Goal: Task Accomplishment & Management: Complete application form

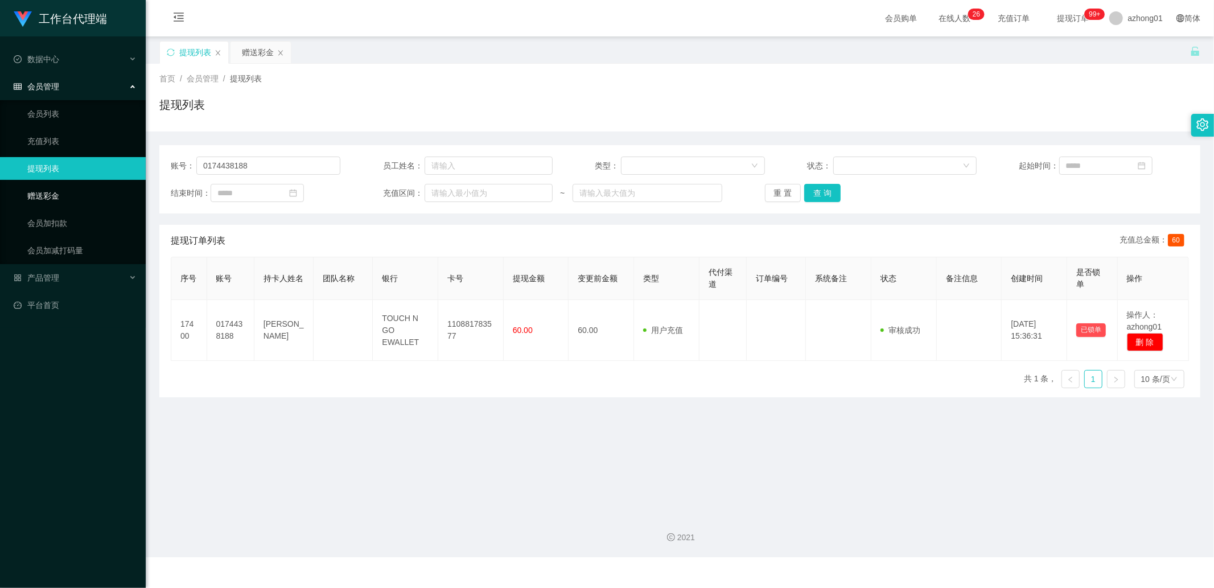
click at [59, 203] on link "赠送彩金" at bounding box center [81, 195] width 109 height 23
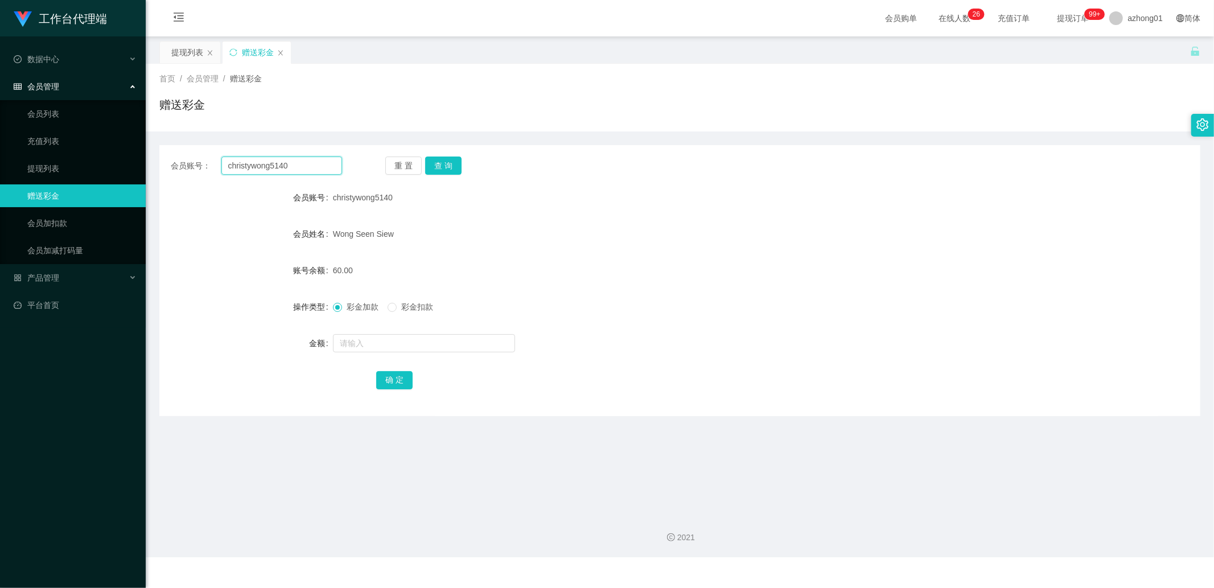
click at [305, 162] on input "christywong5140" at bounding box center [281, 166] width 121 height 18
paste input "174297045"
type input "174297045"
click at [434, 171] on button "查 询" at bounding box center [443, 166] width 36 height 18
click at [376, 344] on input "text" at bounding box center [424, 343] width 182 height 18
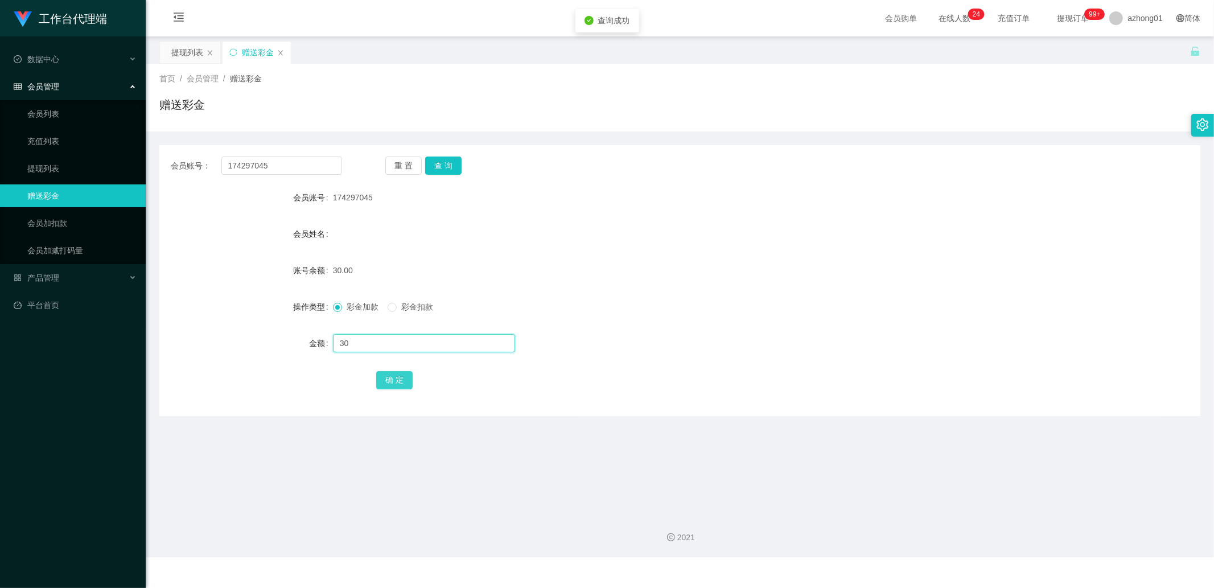
type input "30"
click at [400, 380] on button "确 定" at bounding box center [394, 380] width 36 height 18
click at [325, 168] on input "174297045" at bounding box center [281, 166] width 121 height 18
drag, startPoint x: 55, startPoint y: 166, endPoint x: 110, endPoint y: 165, distance: 55.2
click at [55, 166] on link "提现列表" at bounding box center [81, 168] width 109 height 23
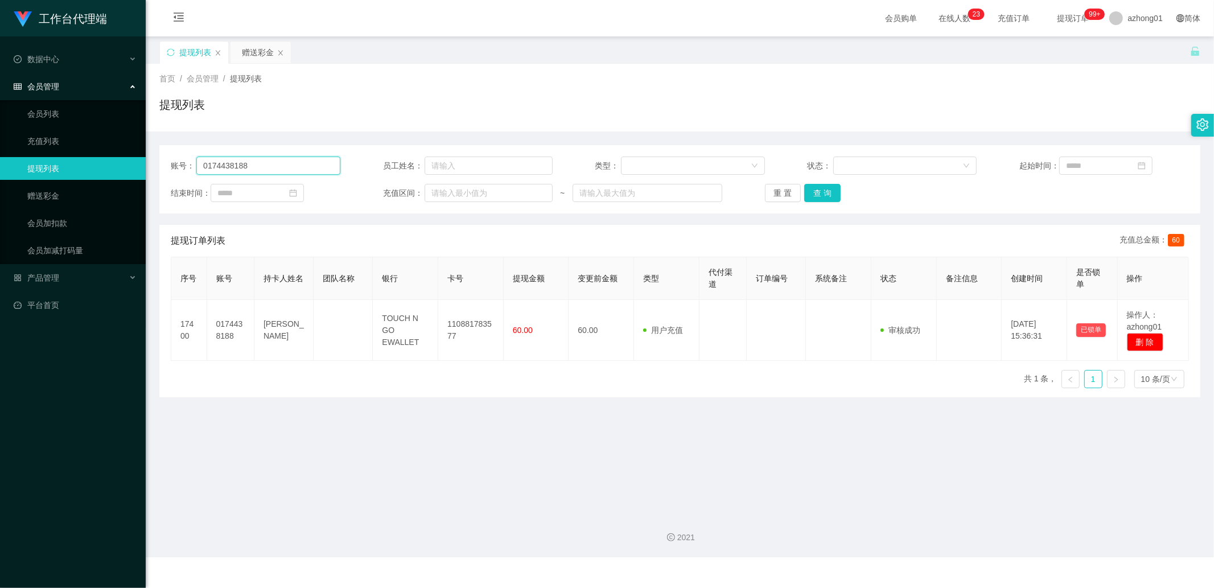
click at [309, 164] on input "0174438188" at bounding box center [268, 166] width 144 height 18
paste input "174297045"
type input "174297045"
click at [805, 187] on button "查 询" at bounding box center [822, 193] width 36 height 18
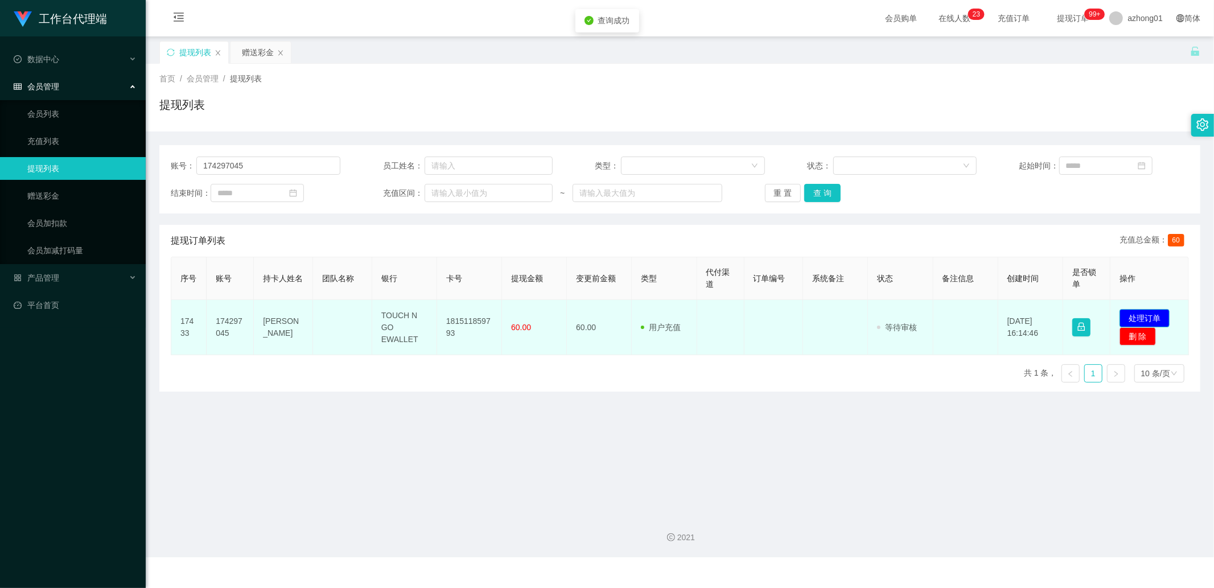
click at [1154, 319] on button "处理订单" at bounding box center [1145, 318] width 50 height 18
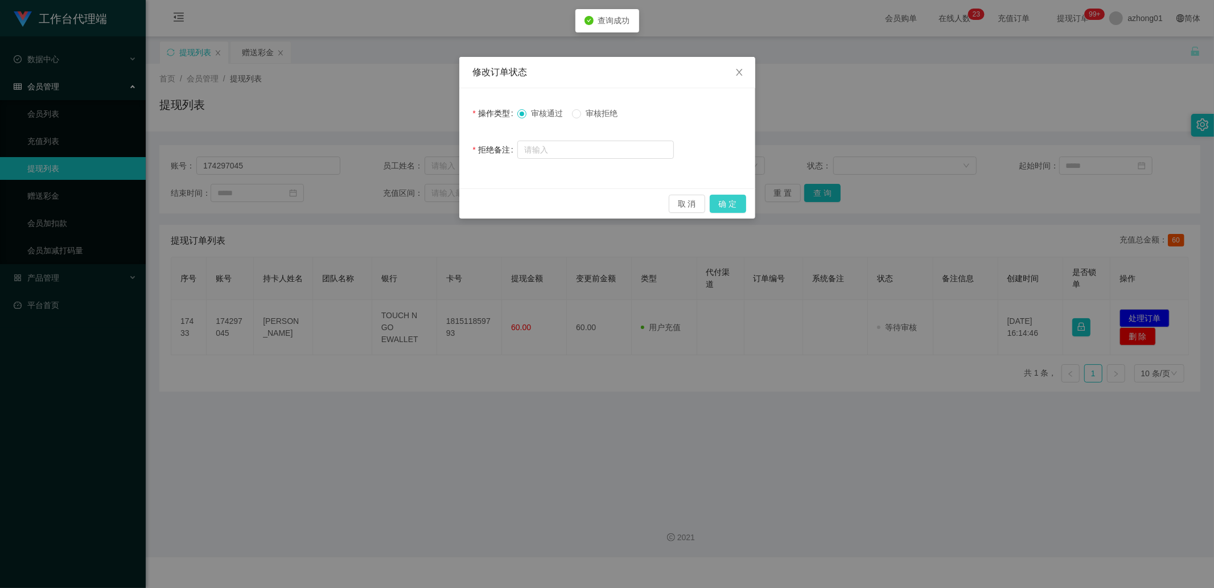
click at [733, 205] on button "确 定" at bounding box center [728, 204] width 36 height 18
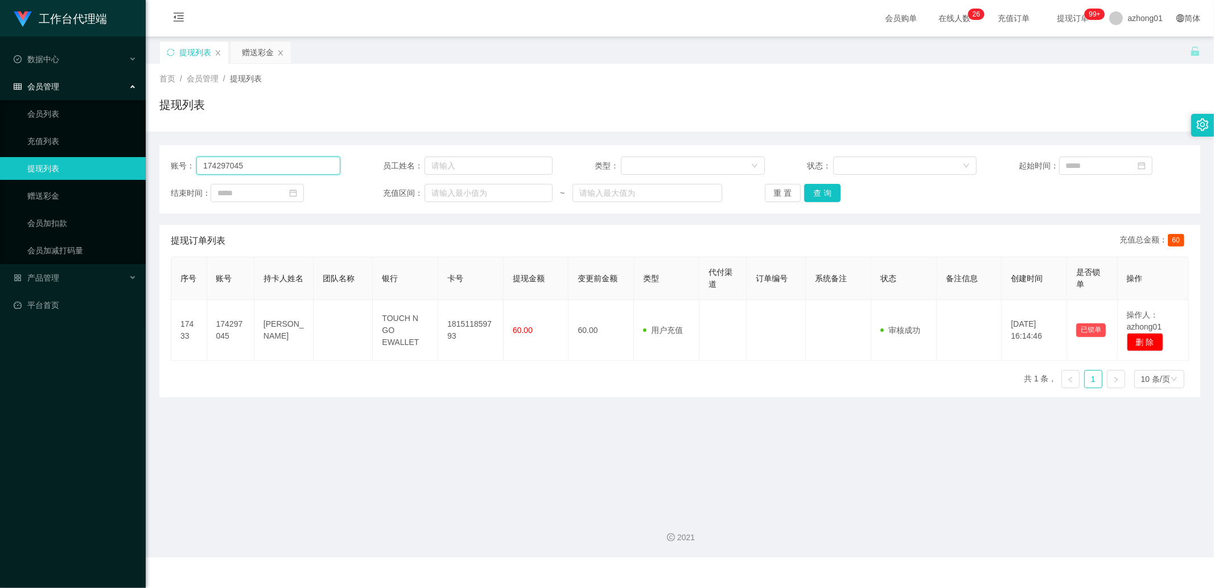
click at [263, 157] on input "174297045" at bounding box center [268, 166] width 144 height 18
paste input "4336070"
type input "4336070"
drag, startPoint x: 829, startPoint y: 192, endPoint x: 937, endPoint y: 231, distance: 115.0
click at [829, 192] on button "查 询" at bounding box center [822, 193] width 36 height 18
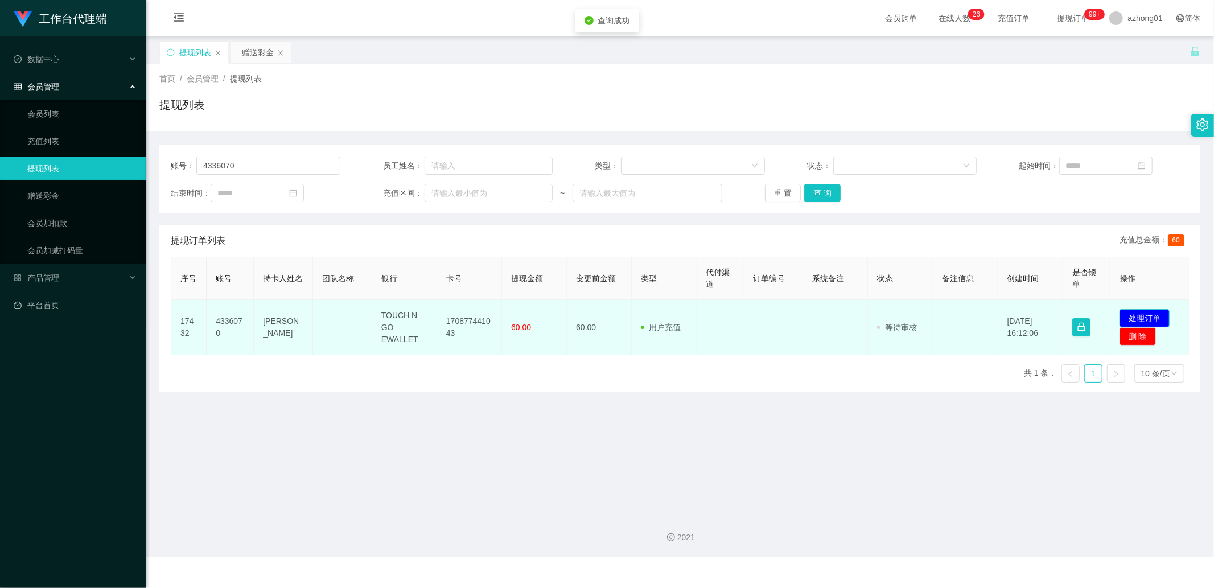
click at [1145, 314] on button "处理订单" at bounding box center [1145, 318] width 50 height 18
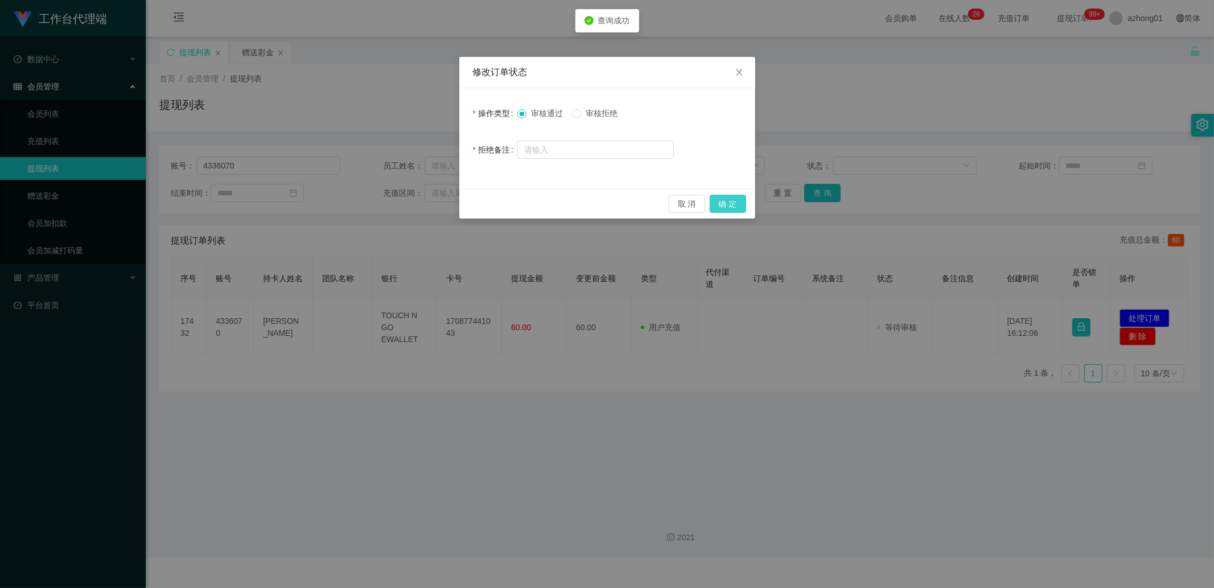
click at [725, 196] on button "确 定" at bounding box center [728, 204] width 36 height 18
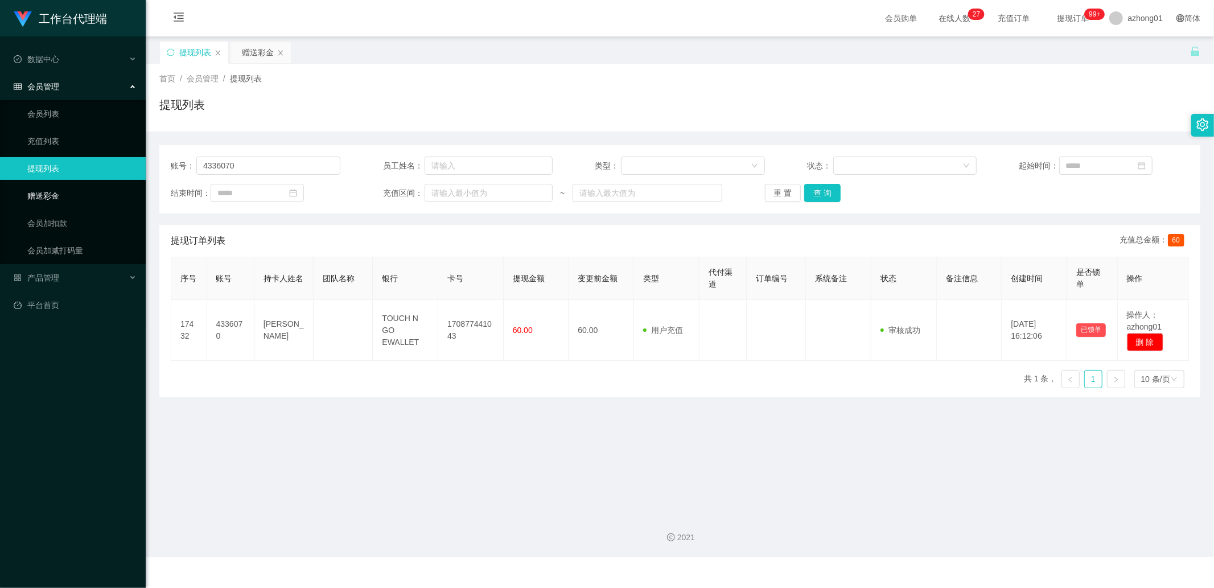
click at [122, 192] on link "赠送彩金" at bounding box center [81, 195] width 109 height 23
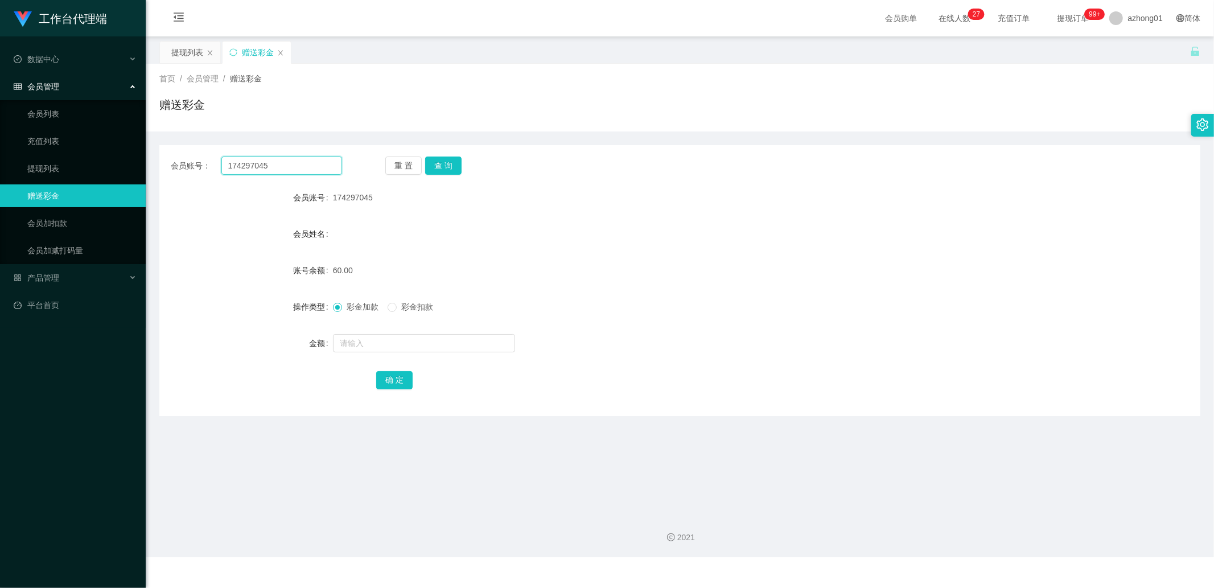
click at [292, 168] on input "174297045" at bounding box center [281, 166] width 121 height 18
paste input "Kok1618"
type input "Kok1618"
click at [456, 167] on button "查 询" at bounding box center [443, 166] width 36 height 18
click at [388, 349] on input "text" at bounding box center [424, 343] width 182 height 18
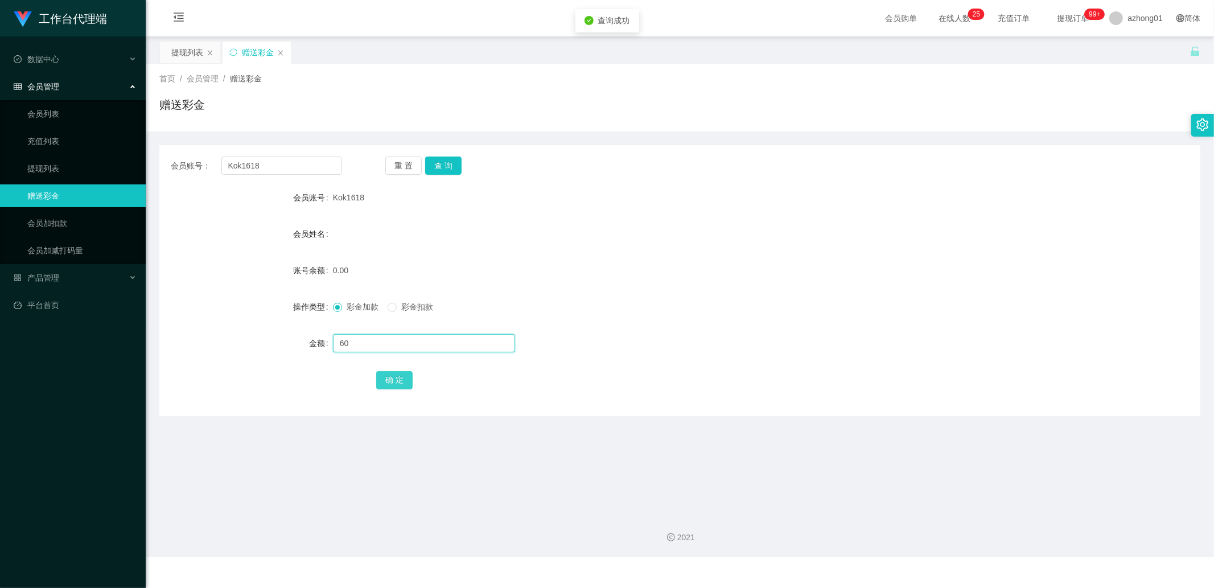
type input "60"
click at [399, 376] on button "确 定" at bounding box center [394, 380] width 36 height 18
click at [454, 163] on button "查 询" at bounding box center [443, 166] width 36 height 18
click at [446, 166] on button "查 询" at bounding box center [443, 166] width 36 height 18
click at [446, 166] on div "重 置 查 询" at bounding box center [470, 166] width 171 height 18
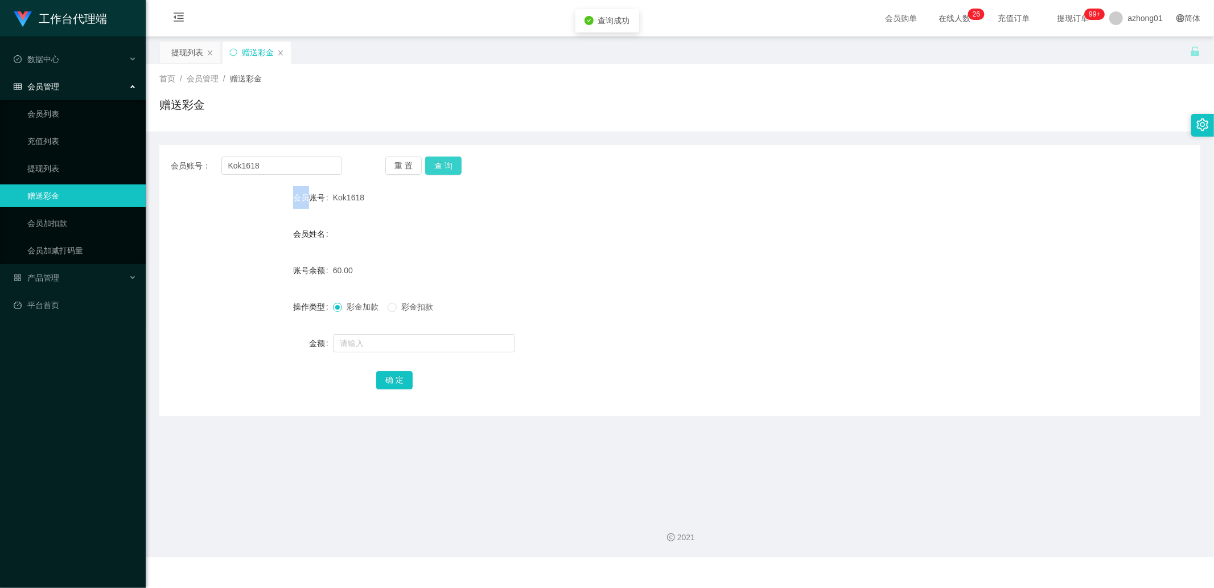
click at [446, 166] on button "查 询" at bounding box center [443, 166] width 36 height 18
click at [446, 166] on div "重 置 查 询" at bounding box center [470, 166] width 171 height 18
click at [446, 166] on button "查 询" at bounding box center [443, 166] width 36 height 18
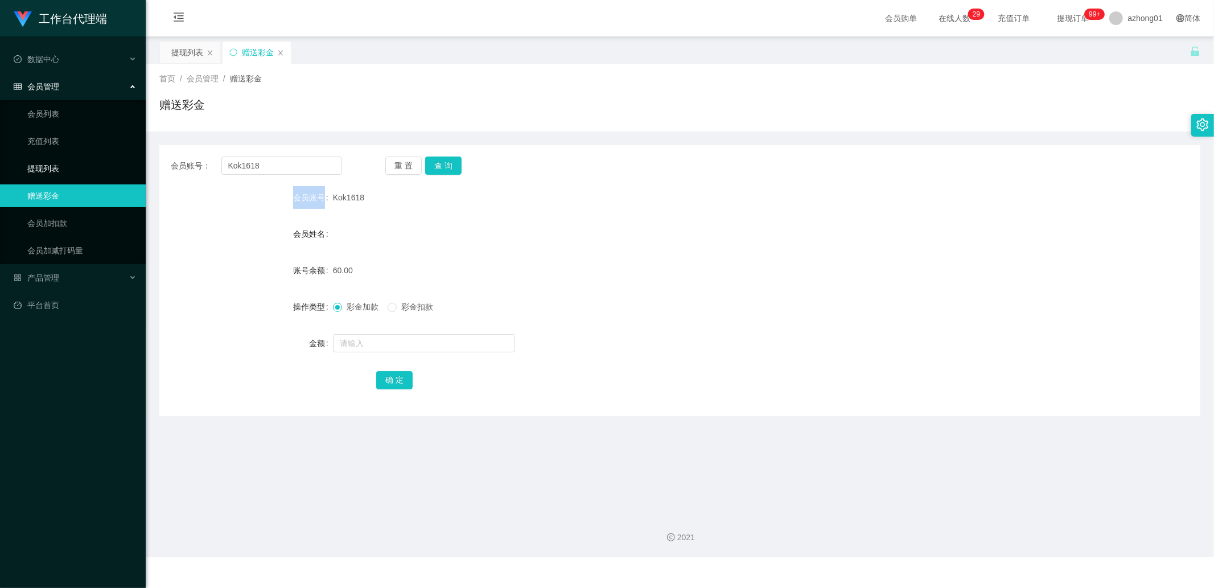
click at [77, 178] on link "提现列表" at bounding box center [81, 168] width 109 height 23
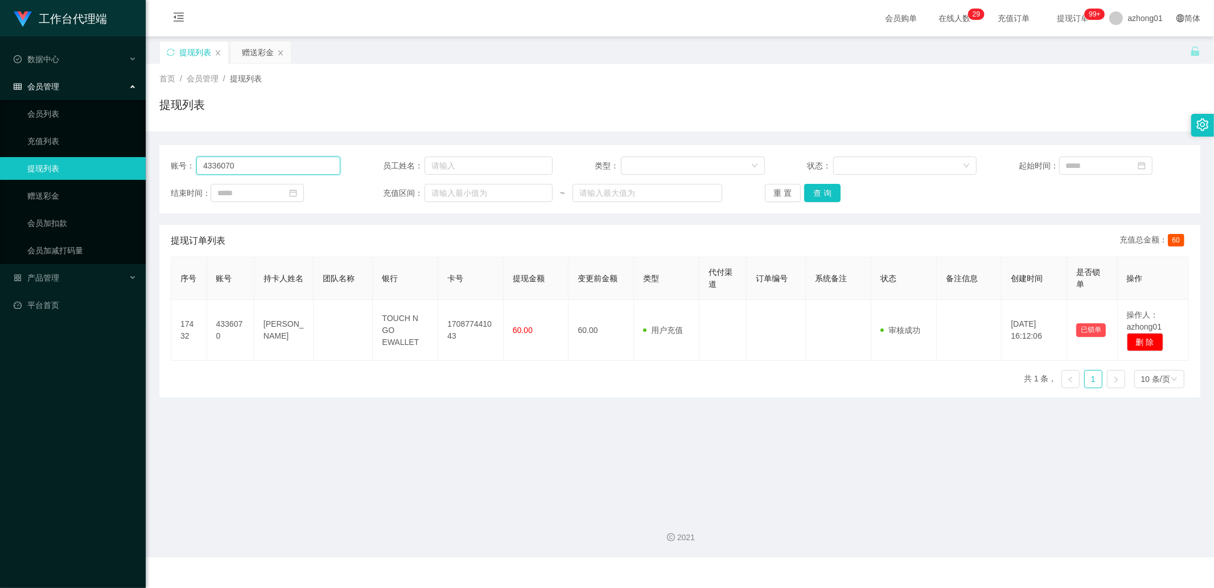
click at [271, 168] on input "4336070" at bounding box center [268, 166] width 144 height 18
paste input "christywong5140"
type input "christywong5140"
click at [823, 194] on button "查 询" at bounding box center [822, 193] width 36 height 18
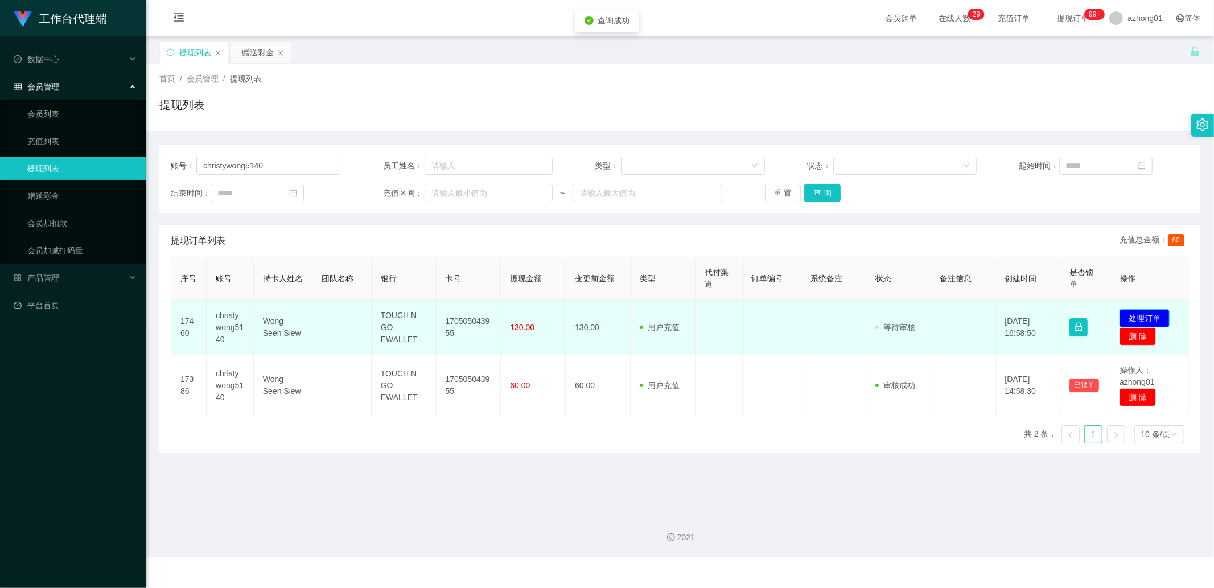
click at [1133, 320] on button "处理订单" at bounding box center [1145, 318] width 50 height 18
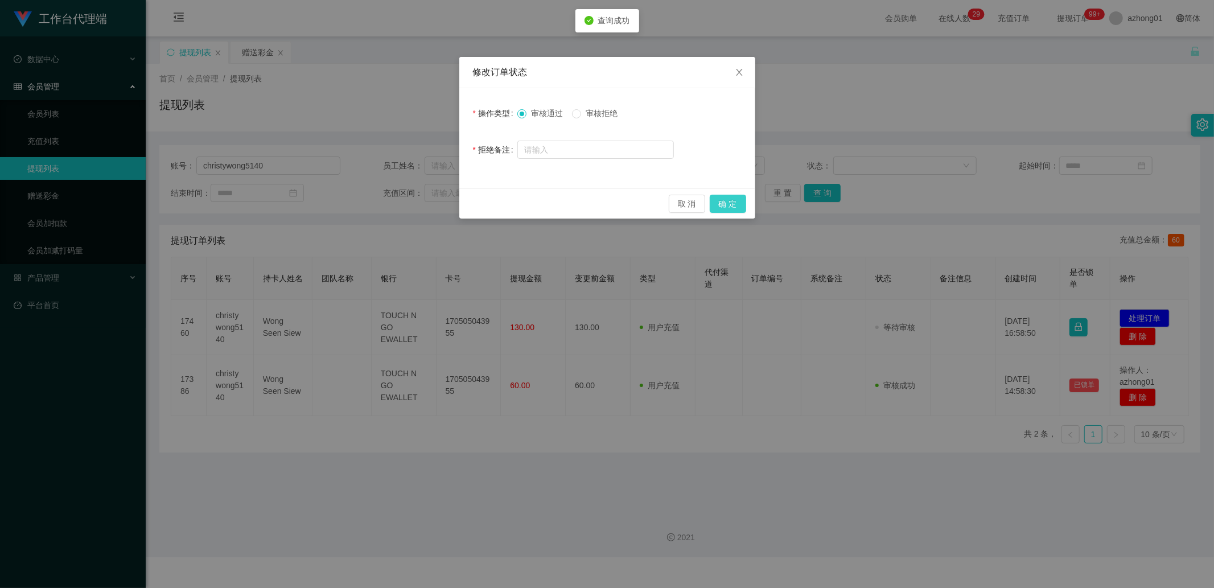
click at [738, 200] on button "确 定" at bounding box center [728, 204] width 36 height 18
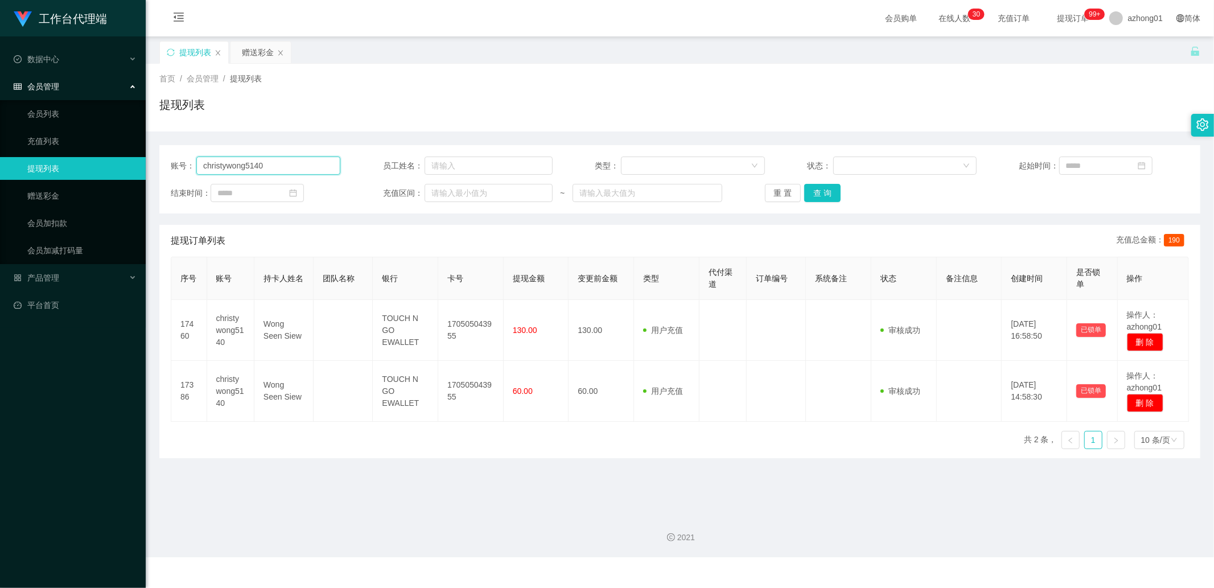
click at [278, 168] on input "christywong5140" at bounding box center [268, 166] width 144 height 18
paste input "ChenYongSeng"
type input "ChenYongSeng"
drag, startPoint x: 820, startPoint y: 196, endPoint x: 827, endPoint y: 195, distance: 6.9
click at [820, 196] on button "查 询" at bounding box center [822, 193] width 36 height 18
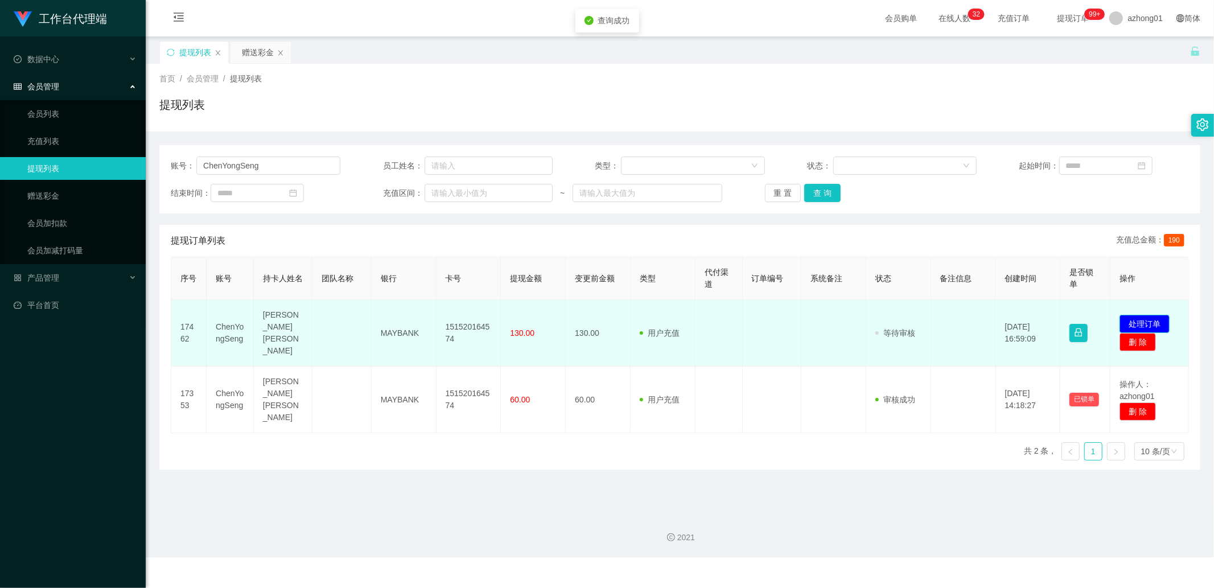
click at [1142, 315] on button "处理订单" at bounding box center [1145, 324] width 50 height 18
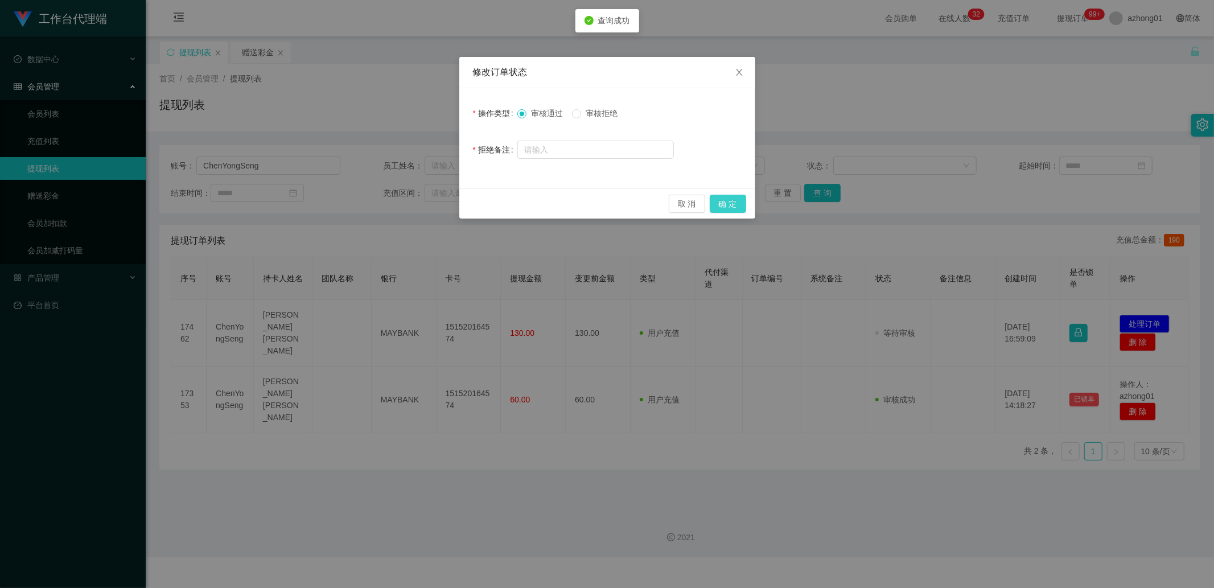
click at [732, 204] on button "确 定" at bounding box center [728, 204] width 36 height 18
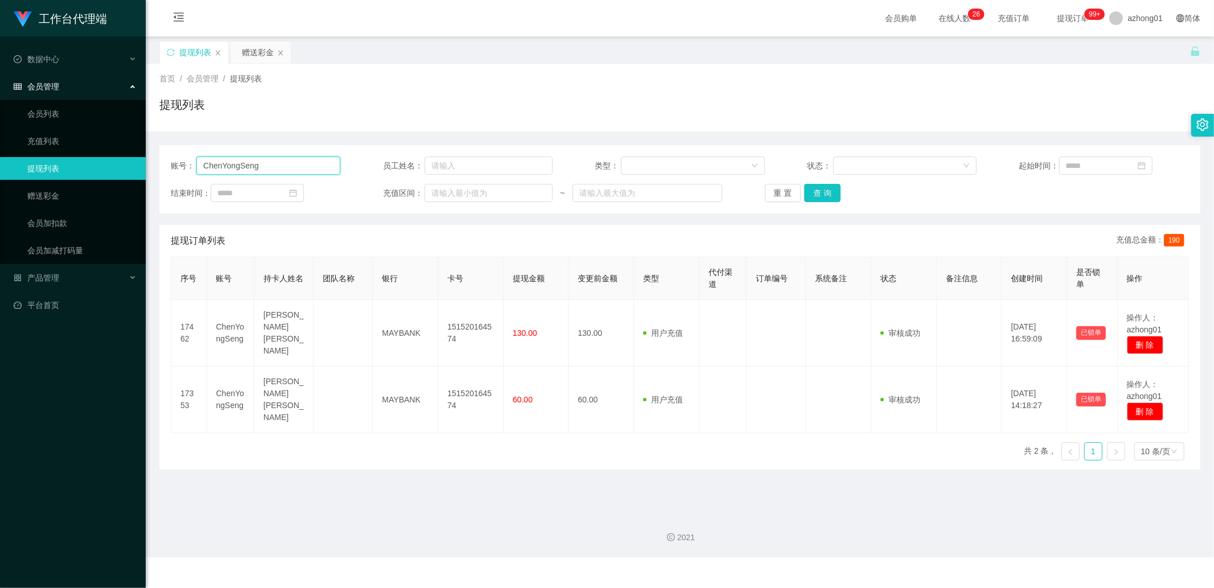
click at [265, 163] on input "ChenYongSeng" at bounding box center [268, 166] width 144 height 18
paste input "K88088"
type input "K88088"
click at [821, 192] on button "查 询" at bounding box center [822, 193] width 36 height 18
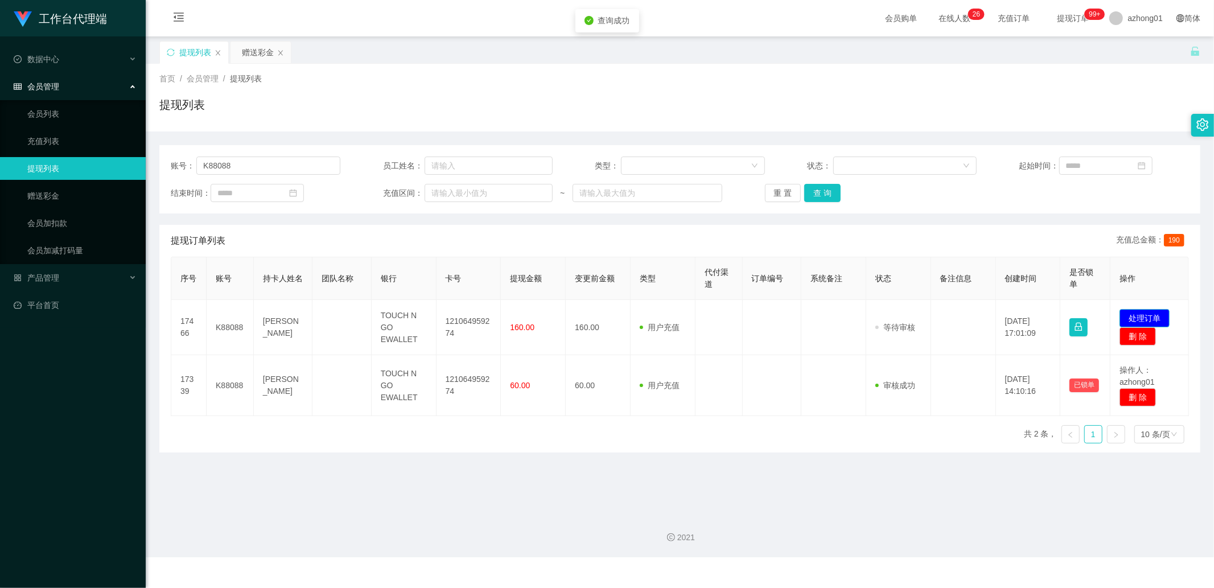
click at [1130, 314] on button "处理订单" at bounding box center [1145, 318] width 50 height 18
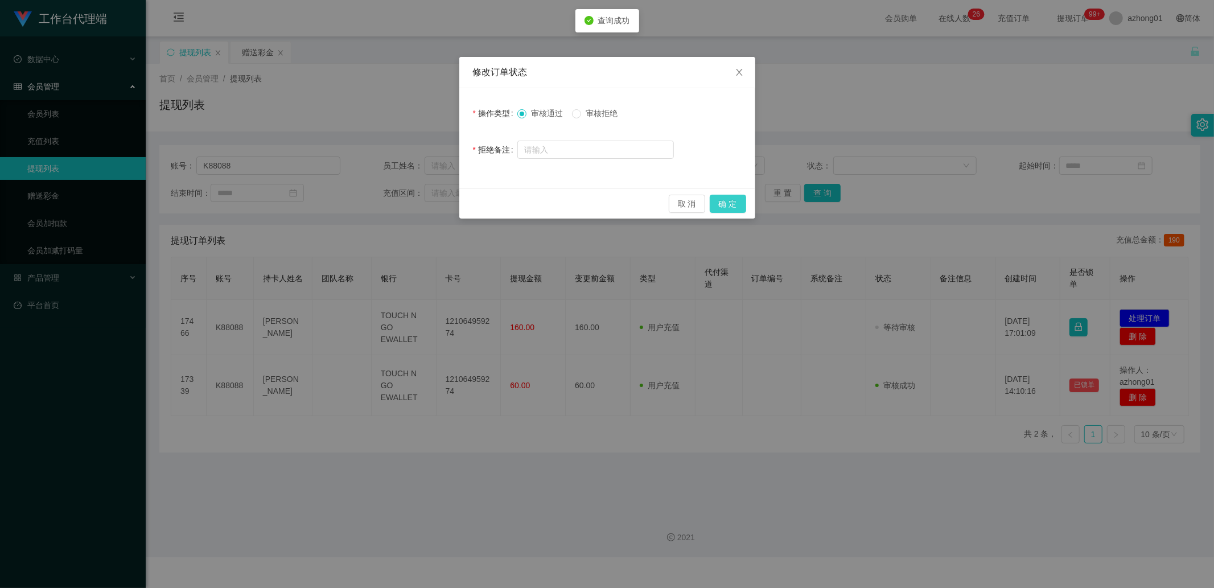
click at [733, 203] on button "确 定" at bounding box center [728, 204] width 36 height 18
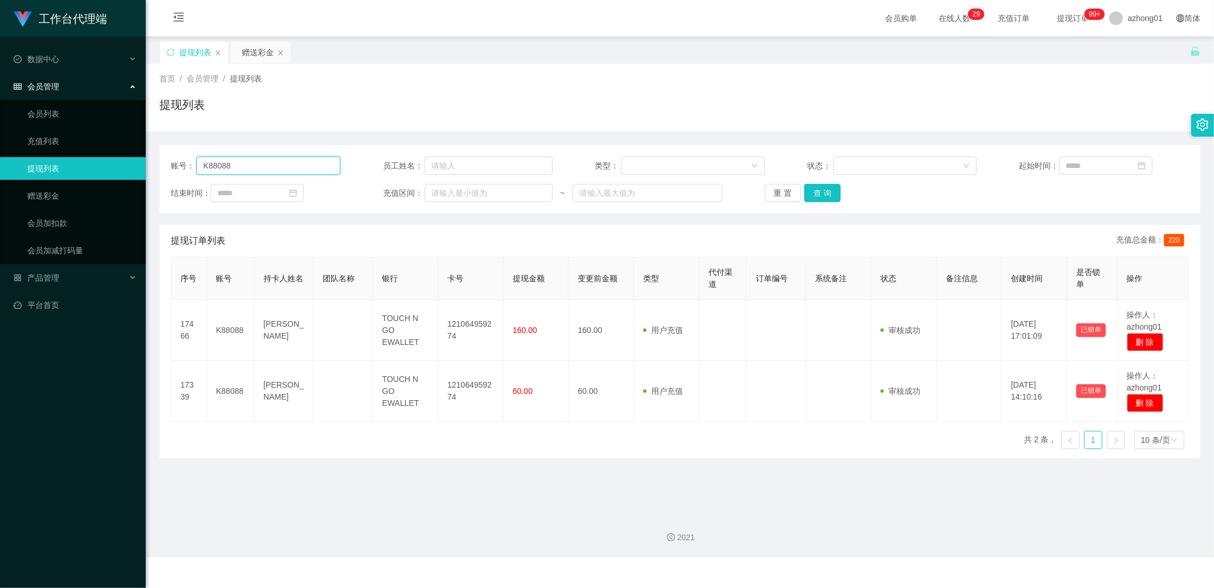
click at [260, 168] on input "K88088" at bounding box center [268, 166] width 144 height 18
paste input "Kooi1988"
type input "Kooi1988"
drag, startPoint x: 818, startPoint y: 186, endPoint x: 850, endPoint y: 187, distance: 31.3
click at [818, 186] on button "查 询" at bounding box center [822, 193] width 36 height 18
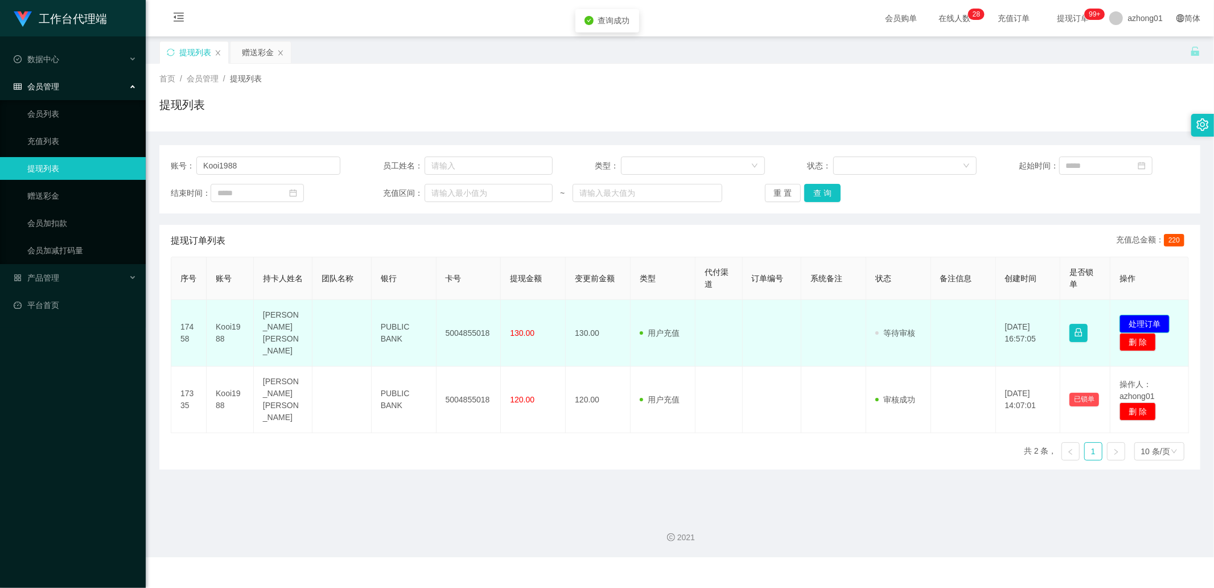
click at [1157, 316] on button "处理订单" at bounding box center [1145, 324] width 50 height 18
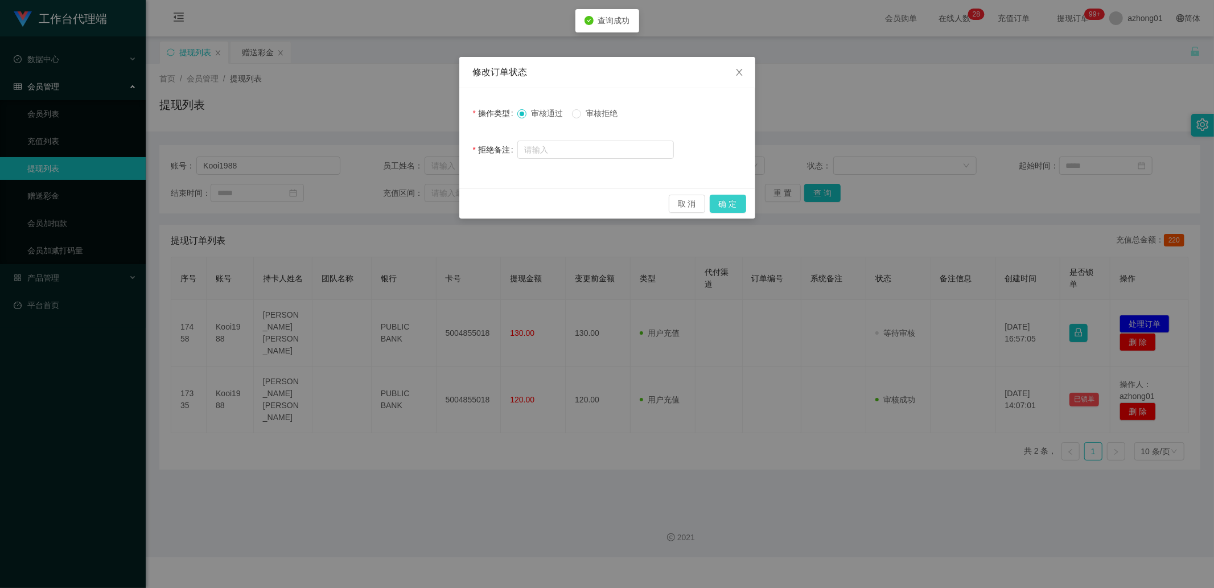
click at [731, 201] on button "确 定" at bounding box center [728, 204] width 36 height 18
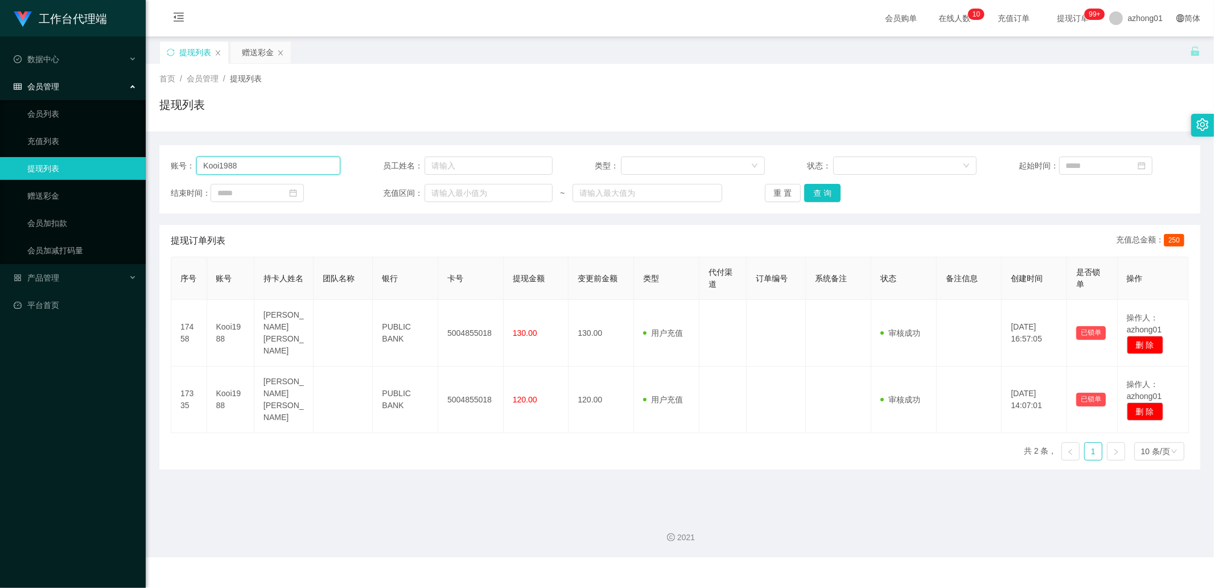
click at [291, 164] on input "Kooi1988" at bounding box center [268, 166] width 144 height 18
paste input "0165357925"
type input "0165357925"
click at [818, 192] on button "查 询" at bounding box center [822, 193] width 36 height 18
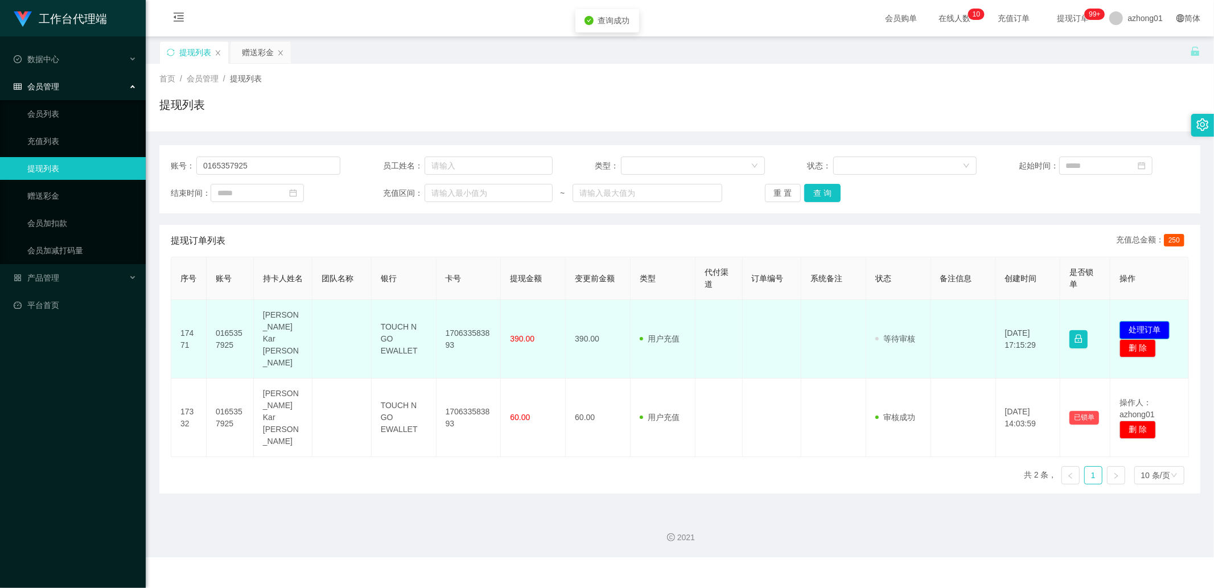
click at [1143, 321] on button "处理订单" at bounding box center [1145, 330] width 50 height 18
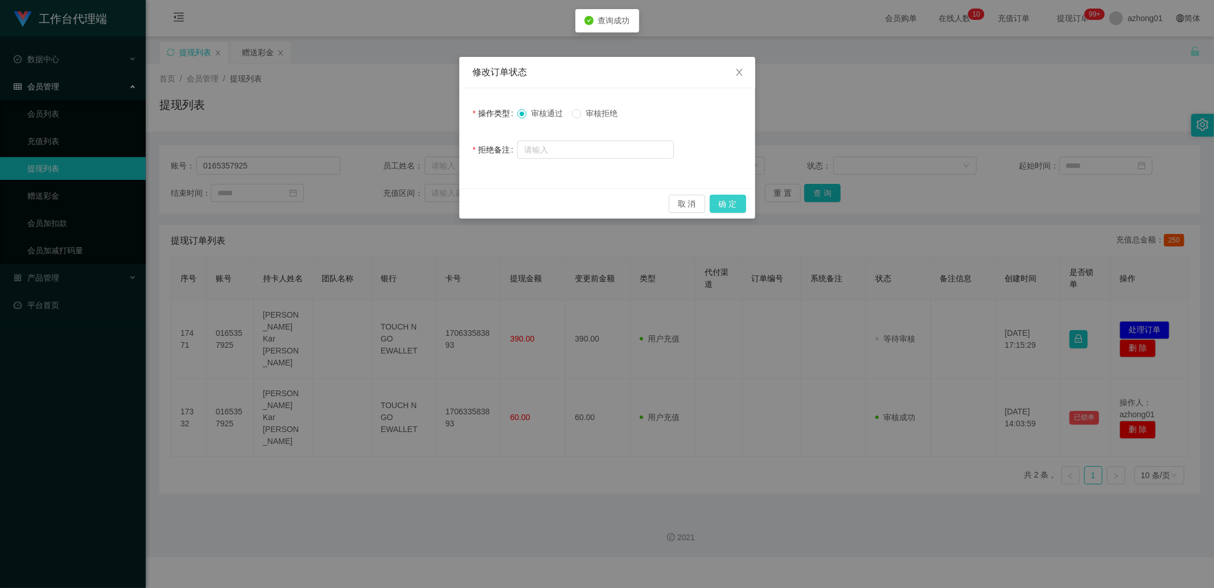
click at [739, 199] on button "确 定" at bounding box center [728, 204] width 36 height 18
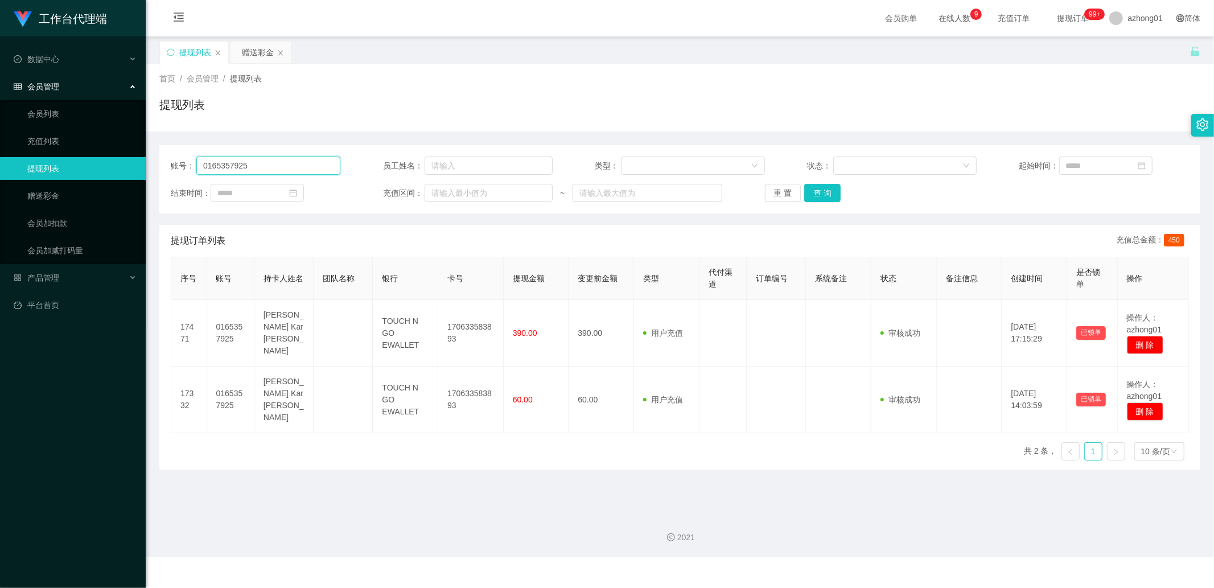
click at [288, 165] on input "0165357925" at bounding box center [268, 166] width 144 height 18
paste input "Mytube"
type input "Mytube"
drag, startPoint x: 809, startPoint y: 197, endPoint x: 815, endPoint y: 200, distance: 6.4
click at [809, 197] on button "查 询" at bounding box center [822, 193] width 36 height 18
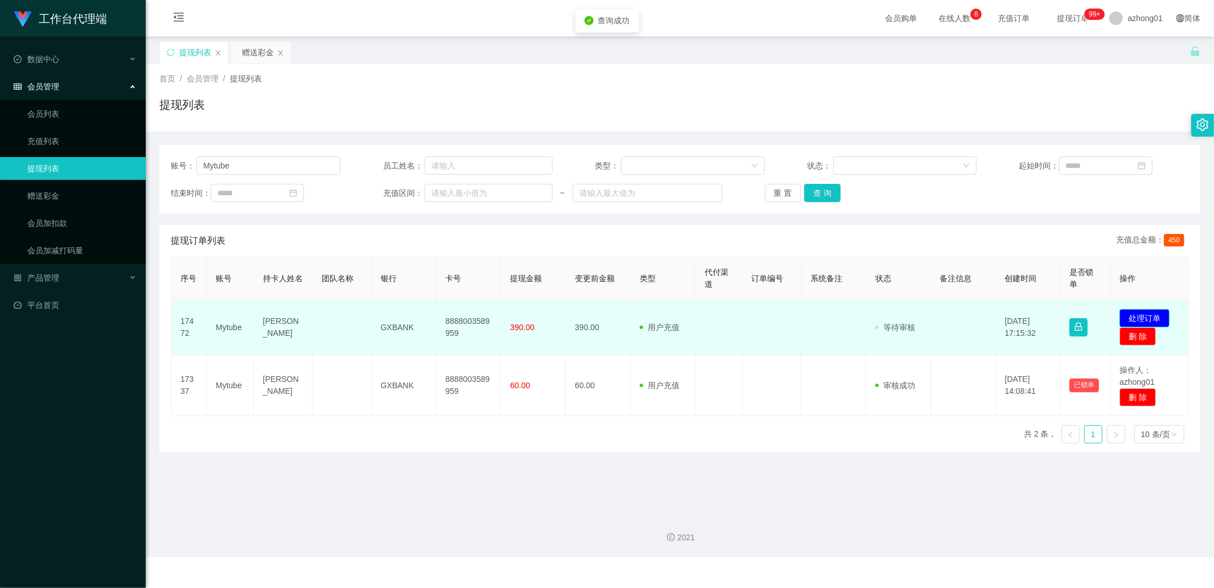
click at [1120, 316] on button "处理订单" at bounding box center [1145, 318] width 50 height 18
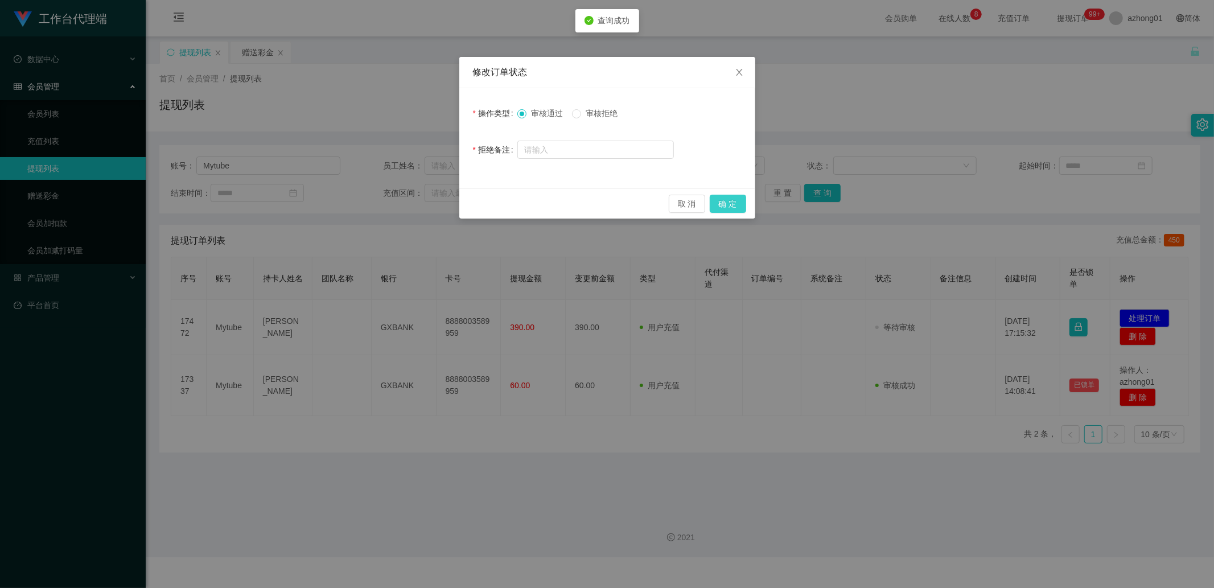
click at [729, 212] on button "确 定" at bounding box center [728, 204] width 36 height 18
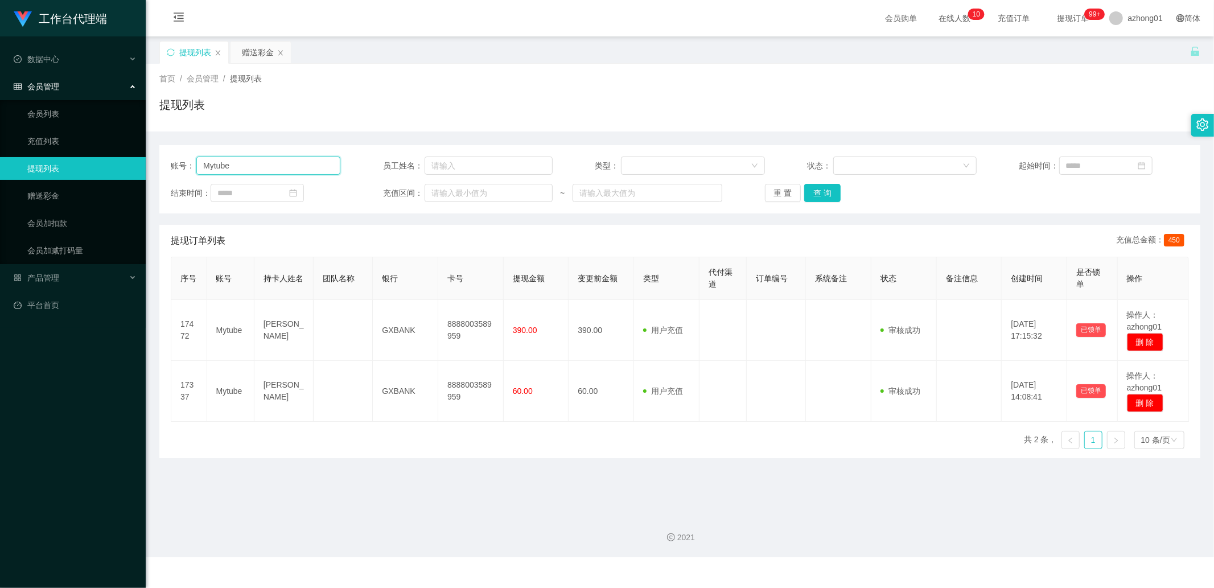
click at [302, 162] on input "Mytube" at bounding box center [268, 166] width 144 height 18
paste input "0174887812"
type input "0174887812"
click at [821, 199] on button "查 询" at bounding box center [822, 193] width 36 height 18
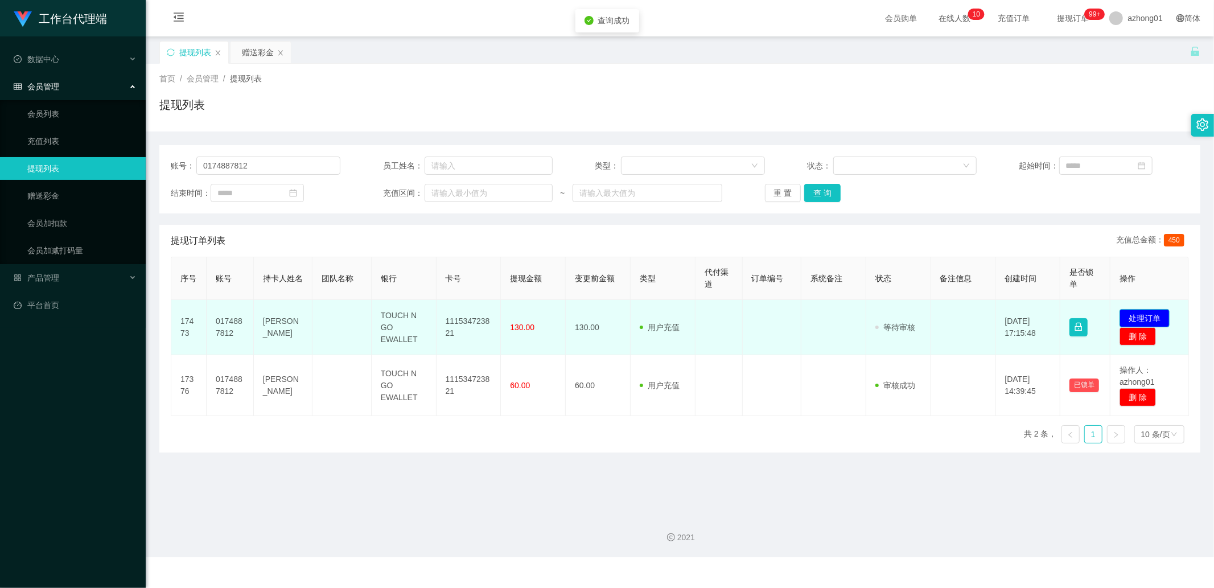
click at [1146, 319] on button "处理订单" at bounding box center [1145, 318] width 50 height 18
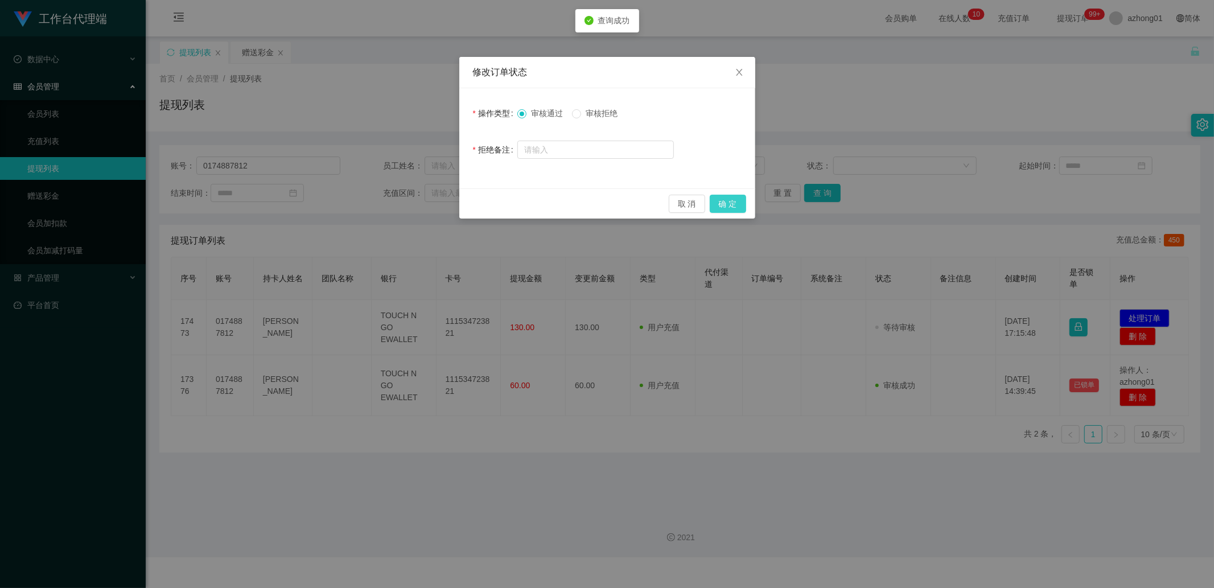
click at [730, 203] on button "确 定" at bounding box center [728, 204] width 36 height 18
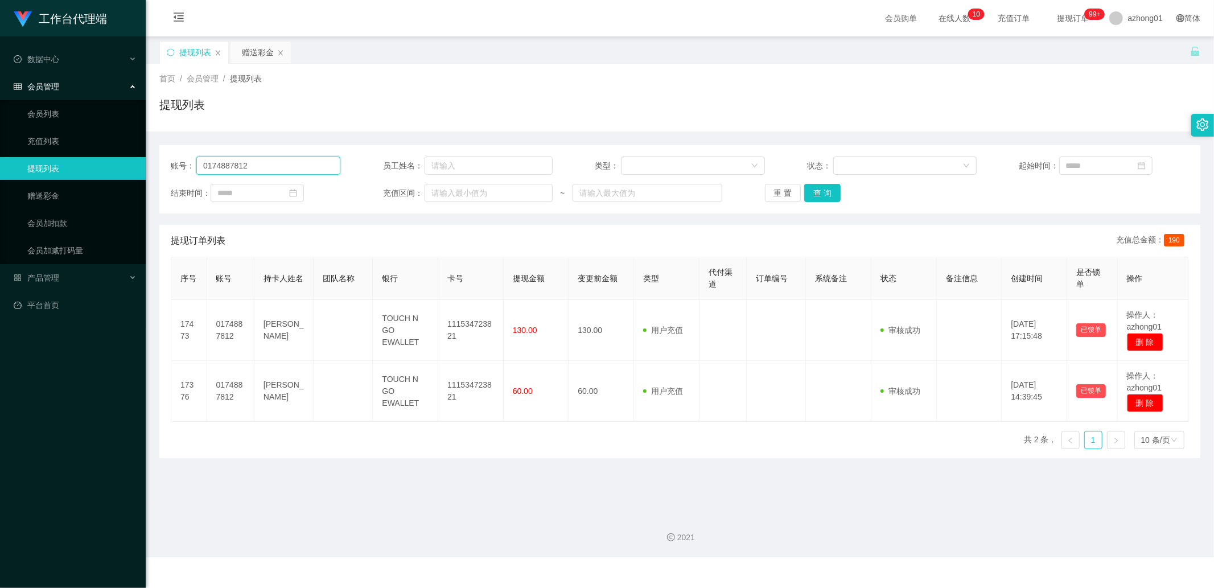
click at [311, 162] on input "0174887812" at bounding box center [268, 166] width 144 height 18
paste input "mandy6172"
type input "mandy6172"
drag, startPoint x: 838, startPoint y: 201, endPoint x: 832, endPoint y: 200, distance: 5.9
click at [836, 200] on div "重 置 查 询" at bounding box center [850, 193] width 170 height 18
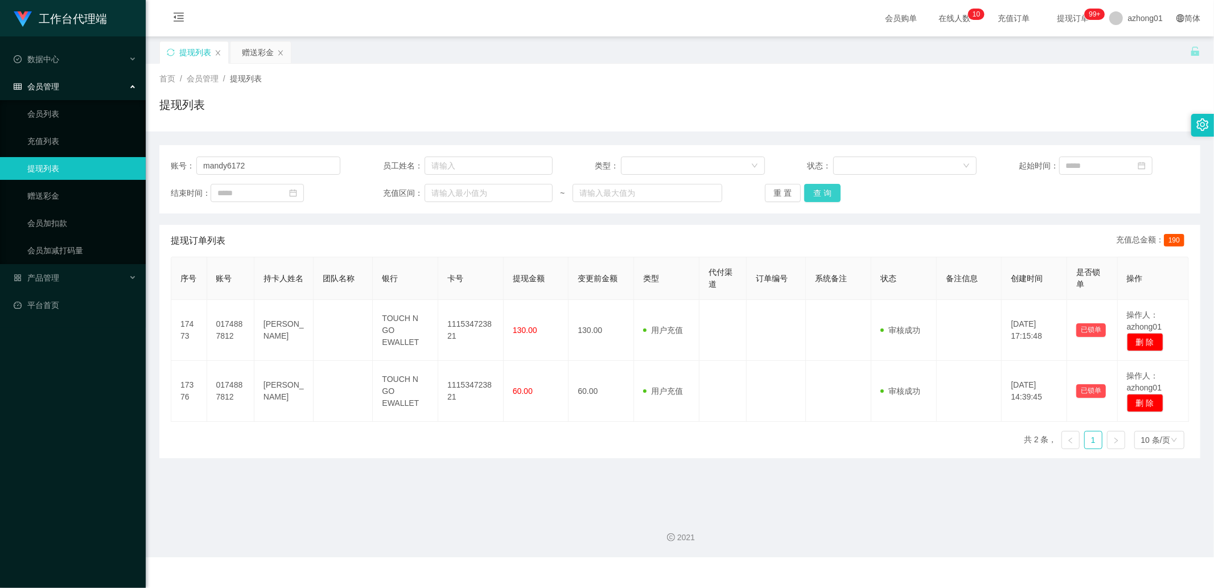
click at [817, 192] on button "查 询" at bounding box center [822, 193] width 36 height 18
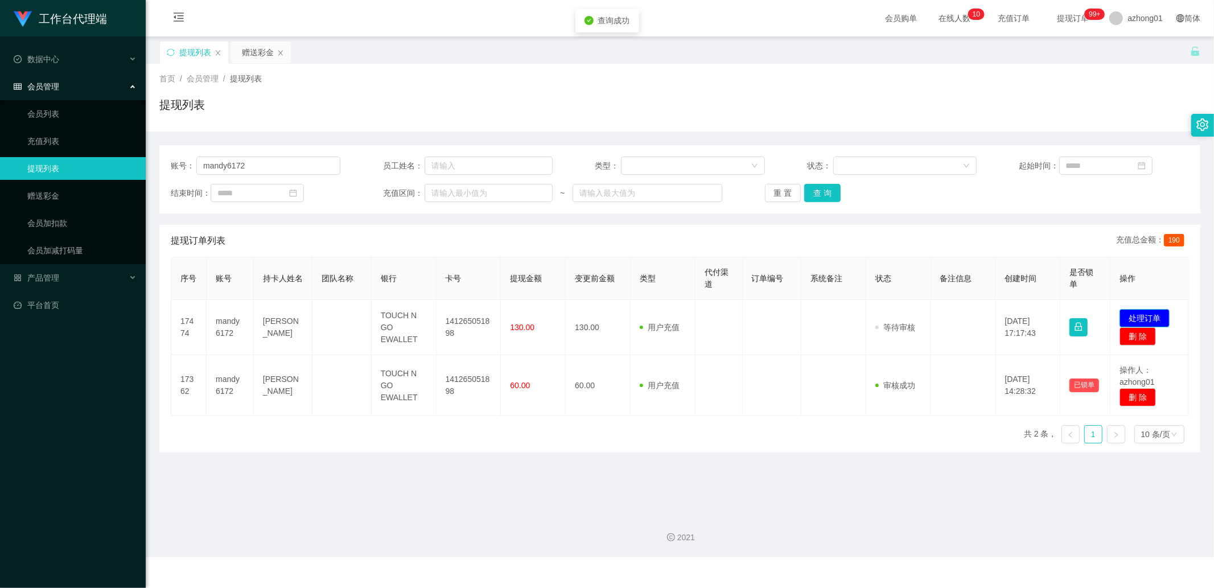
drag, startPoint x: 1133, startPoint y: 314, endPoint x: 986, endPoint y: 269, distance: 152.9
click at [1124, 309] on button "处理订单" at bounding box center [1145, 318] width 50 height 18
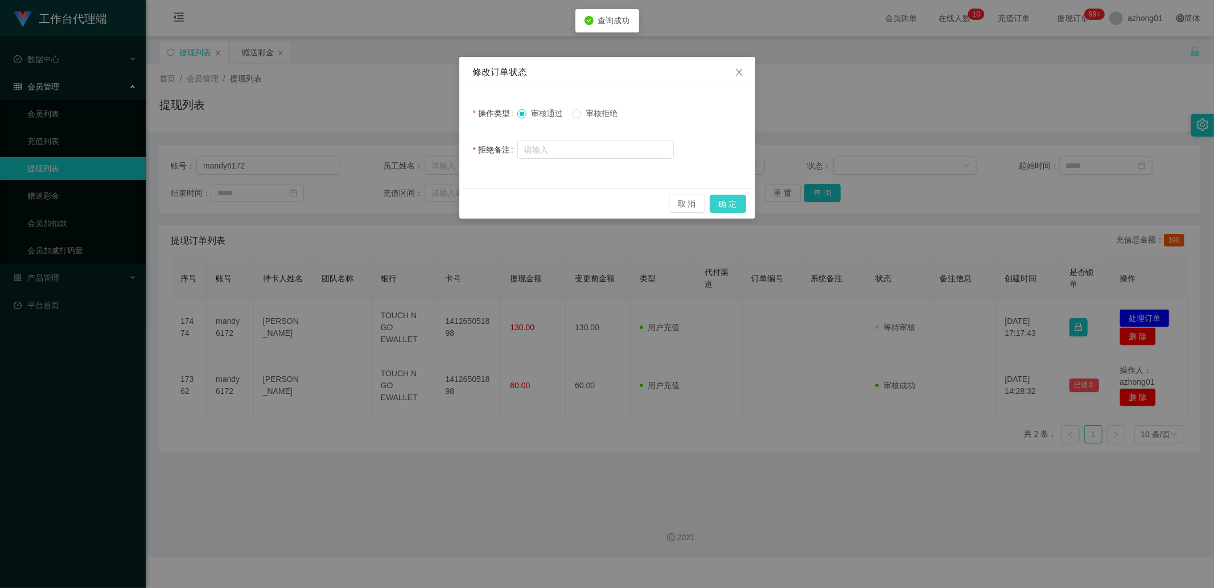
click at [731, 202] on button "确 定" at bounding box center [728, 204] width 36 height 18
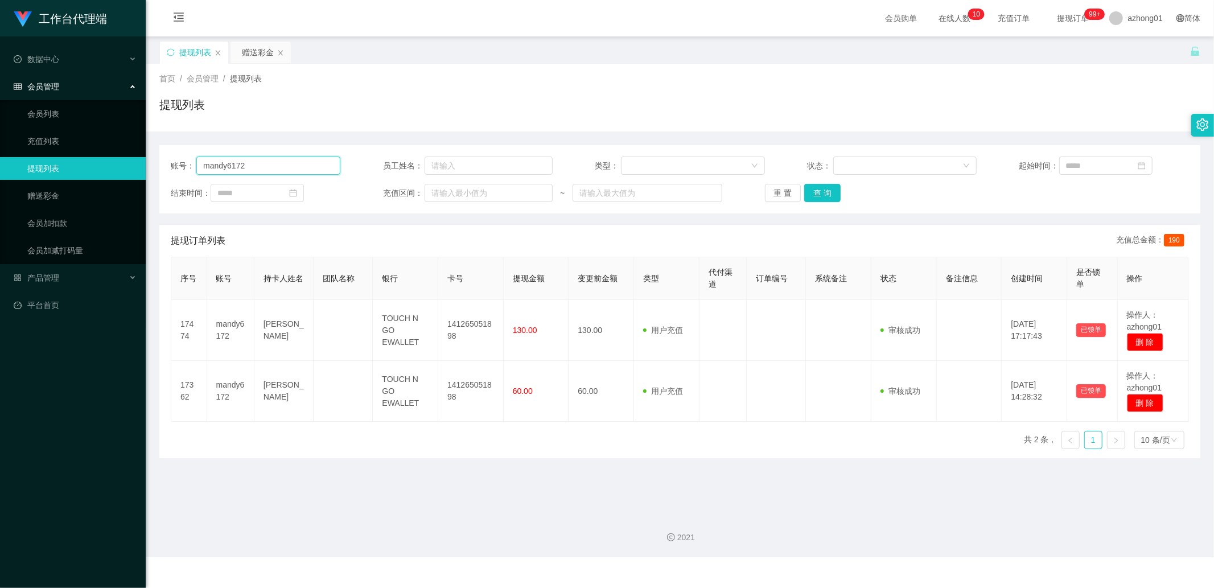
click at [294, 167] on input "mandy6172" at bounding box center [268, 166] width 144 height 18
paste input "Owen22"
type input "Owen22"
click at [810, 186] on button "查 询" at bounding box center [822, 193] width 36 height 18
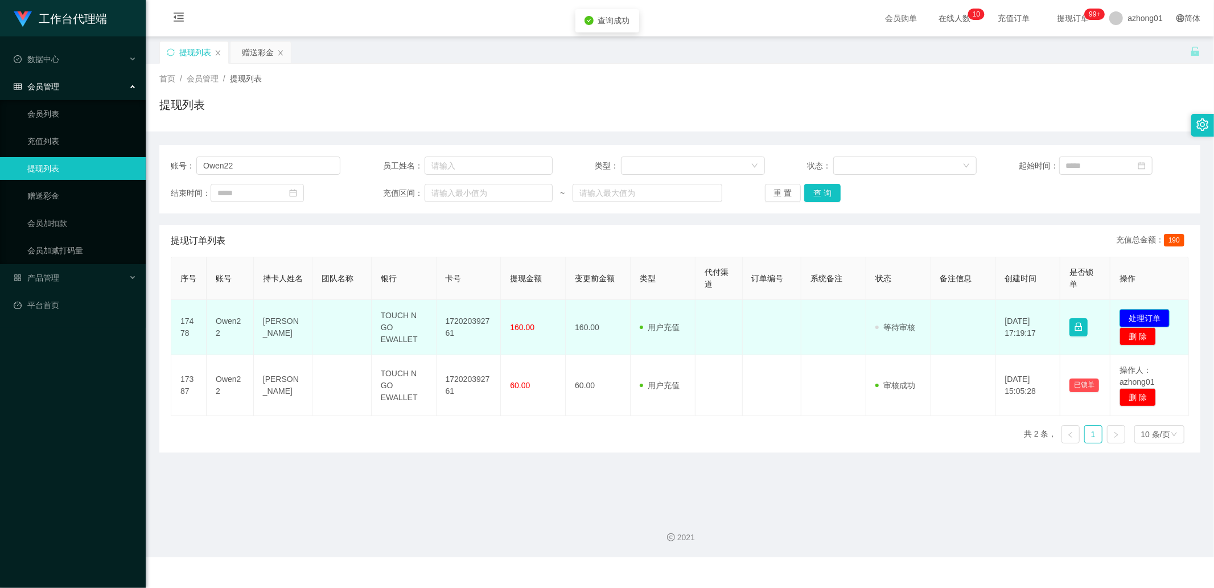
click at [1124, 317] on button "处理订单" at bounding box center [1145, 318] width 50 height 18
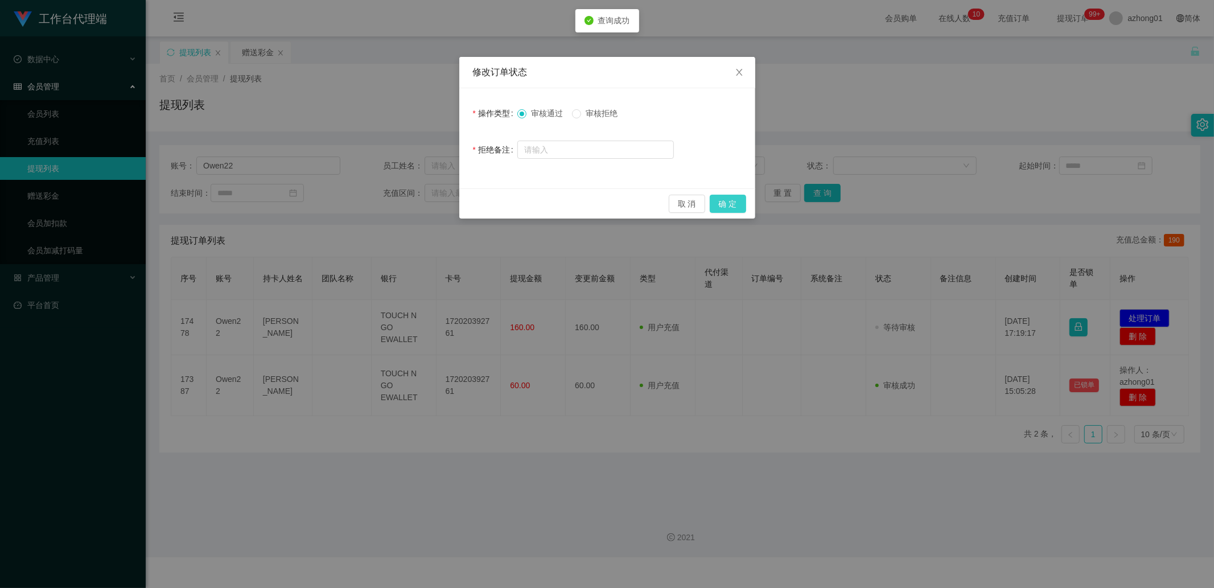
click at [731, 208] on button "确 定" at bounding box center [728, 204] width 36 height 18
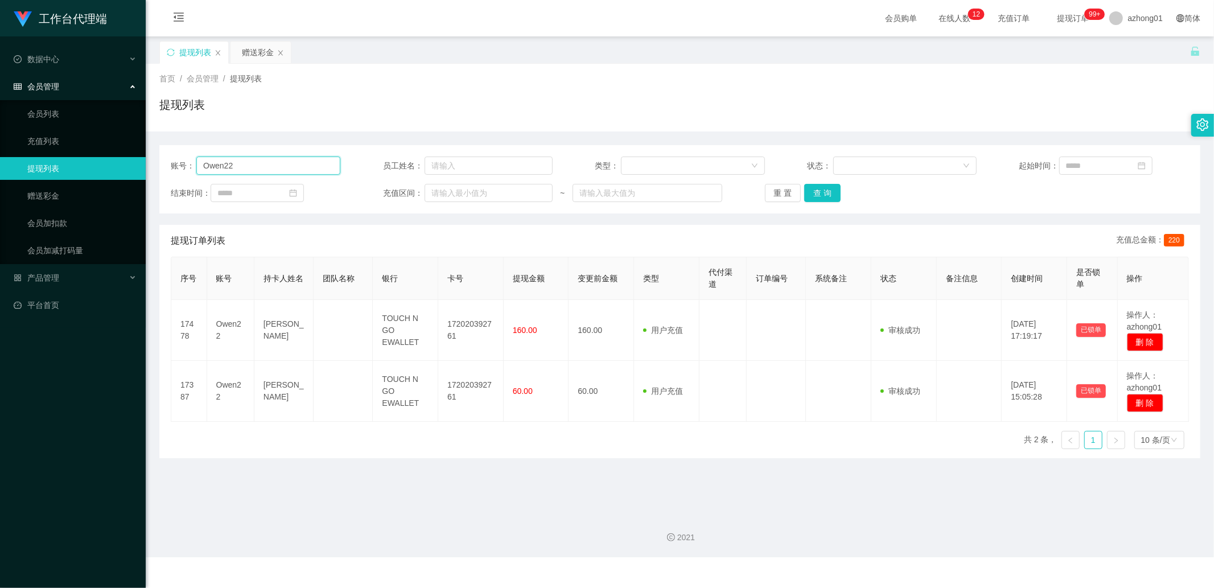
click at [274, 173] on input "Owen22" at bounding box center [268, 166] width 144 height 18
paste input "teohwk0904"
type input "teohwk0904"
drag, startPoint x: 814, startPoint y: 194, endPoint x: 824, endPoint y: 195, distance: 9.7
click at [814, 194] on button "查 询" at bounding box center [822, 193] width 36 height 18
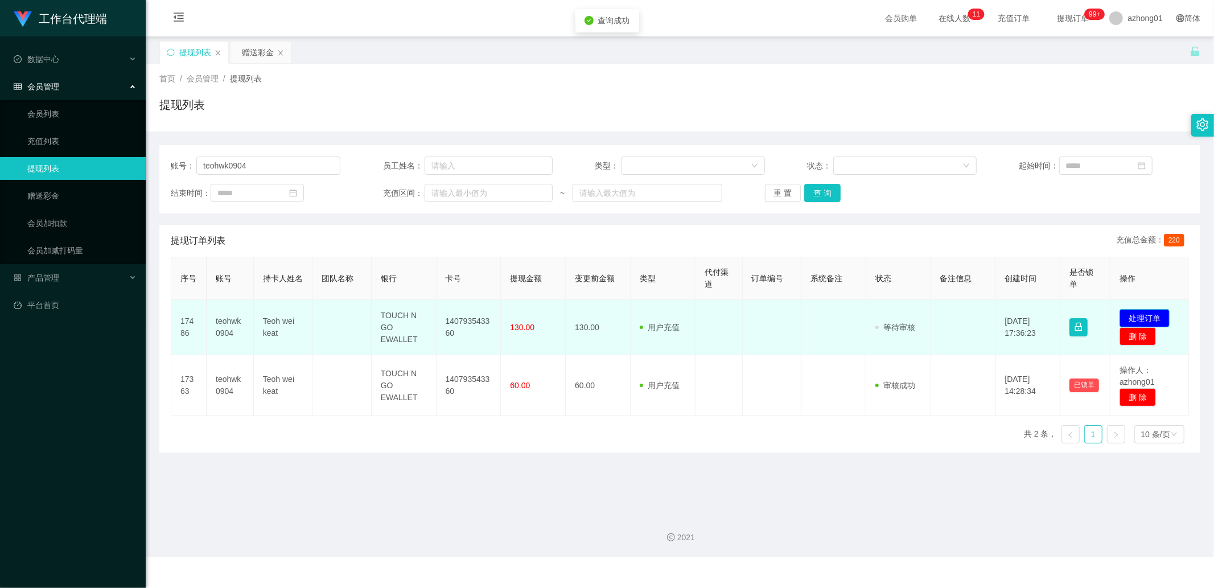
click at [1153, 322] on button "处理订单" at bounding box center [1145, 318] width 50 height 18
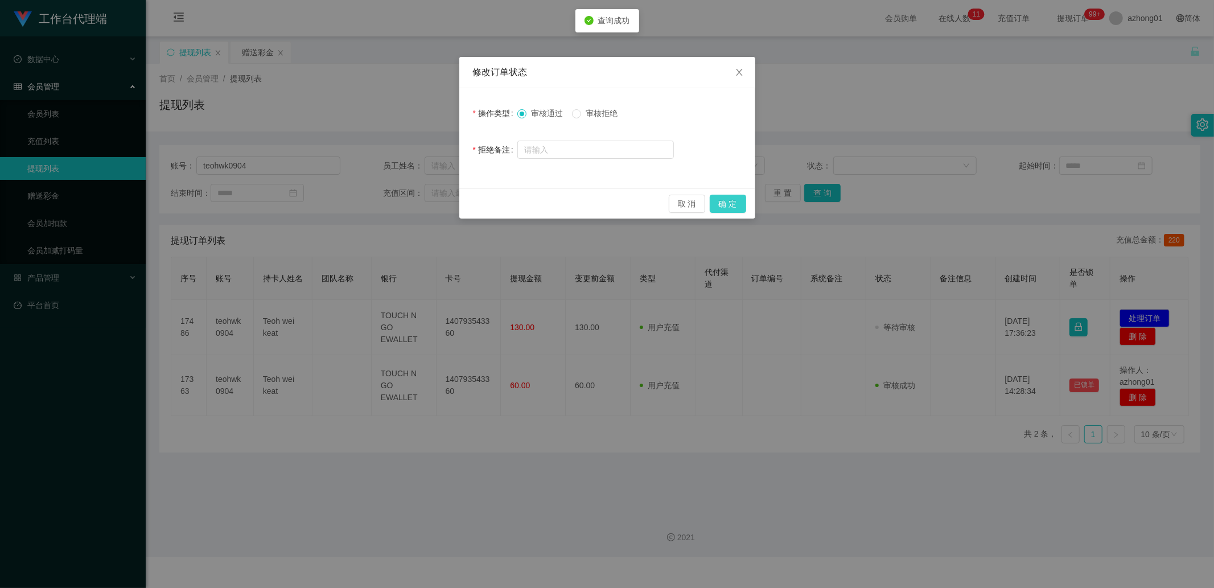
click at [733, 203] on button "确 定" at bounding box center [728, 204] width 36 height 18
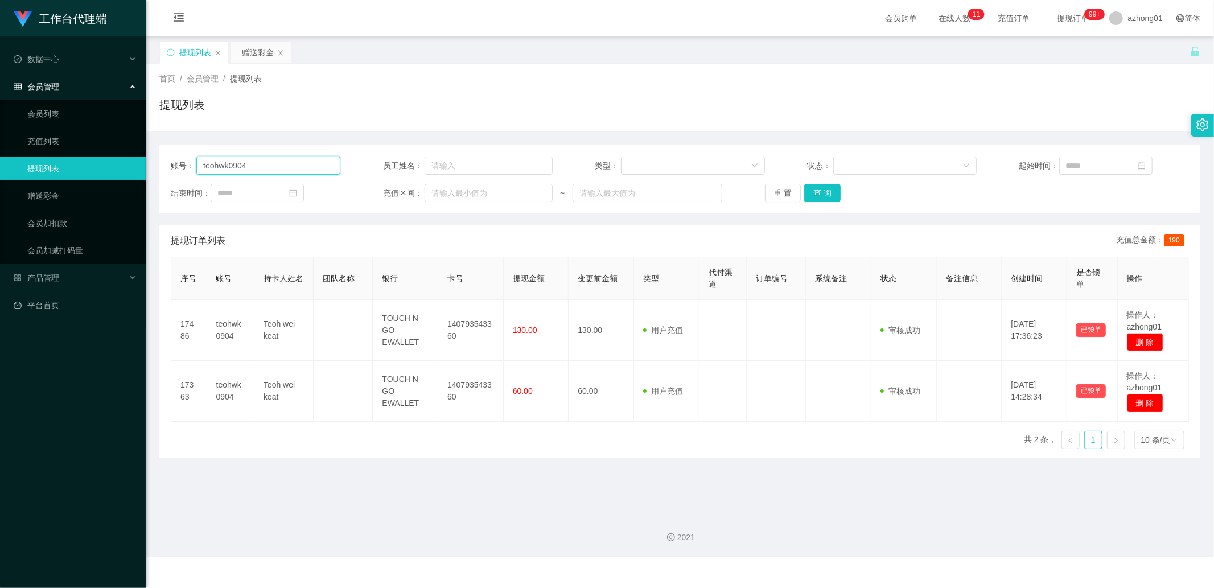
click at [280, 170] on input "teohwk0904" at bounding box center [268, 166] width 144 height 18
click at [814, 192] on button "查 询" at bounding box center [822, 193] width 36 height 18
click at [304, 163] on input "teohwk0904" at bounding box center [268, 166] width 144 height 18
paste input "teohwk0904"
type input "teohwk0904"
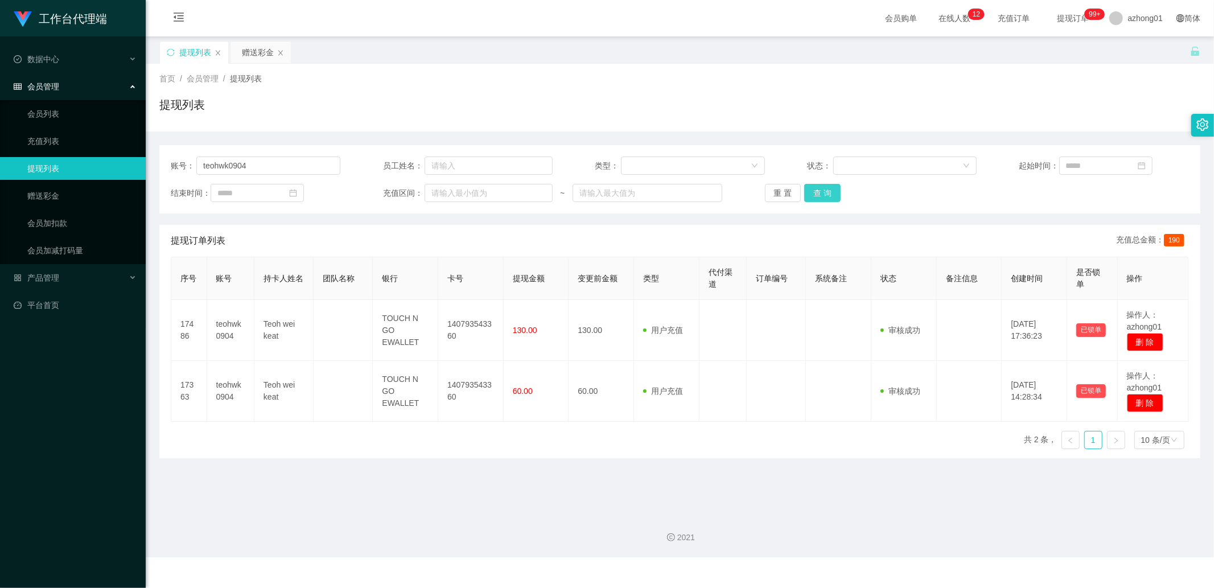
click at [822, 190] on button "查 询" at bounding box center [822, 193] width 36 height 18
